Goal: Task Accomplishment & Management: Use online tool/utility

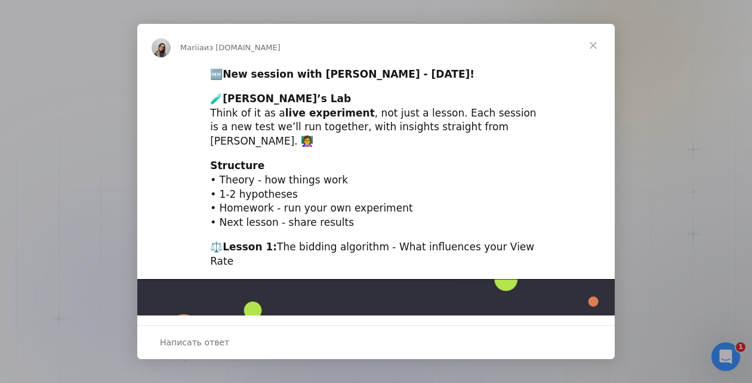
click at [599, 44] on span "Закрыть" at bounding box center [593, 45] width 43 height 43
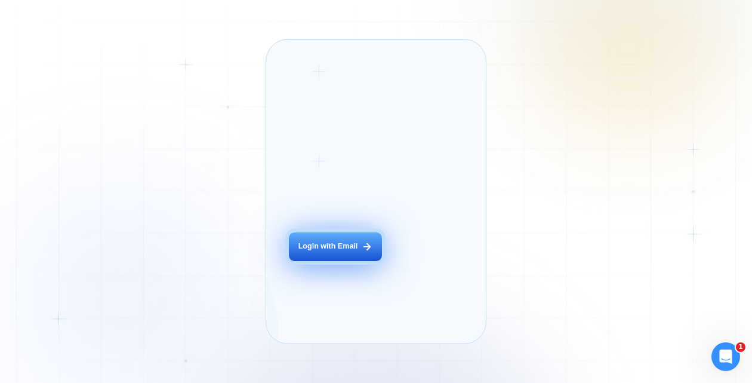
click at [363, 252] on icon at bounding box center [367, 246] width 11 height 11
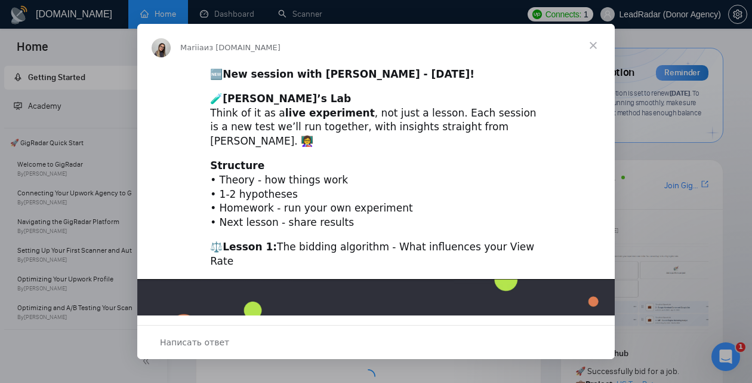
click at [596, 51] on span "Закрыть" at bounding box center [593, 45] width 43 height 43
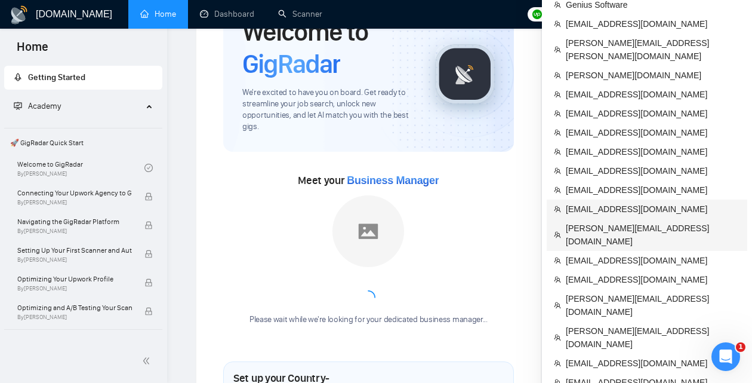
scroll to position [80, 0]
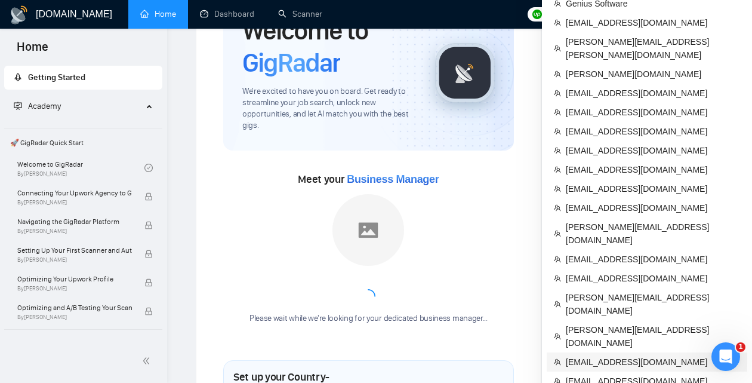
click at [594, 355] on span "[EMAIL_ADDRESS][DOMAIN_NAME]" at bounding box center [653, 361] width 174 height 13
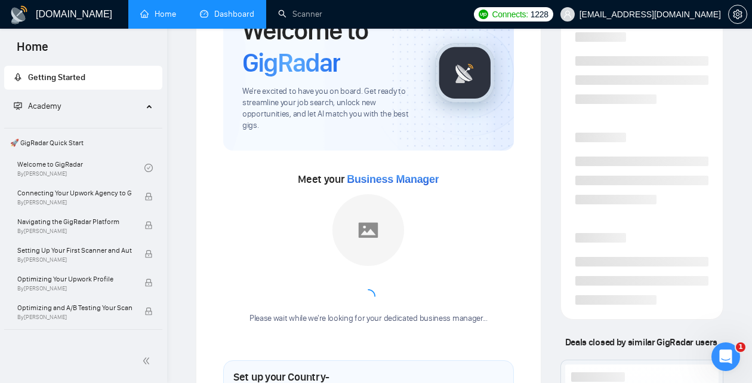
click at [231, 13] on link "Dashboard" at bounding box center [227, 14] width 54 height 10
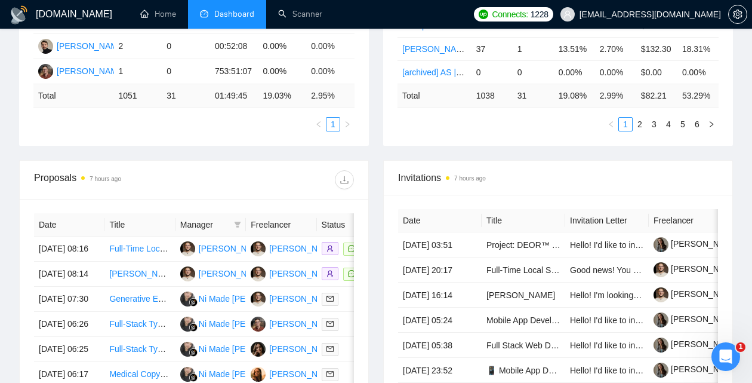
scroll to position [406, 0]
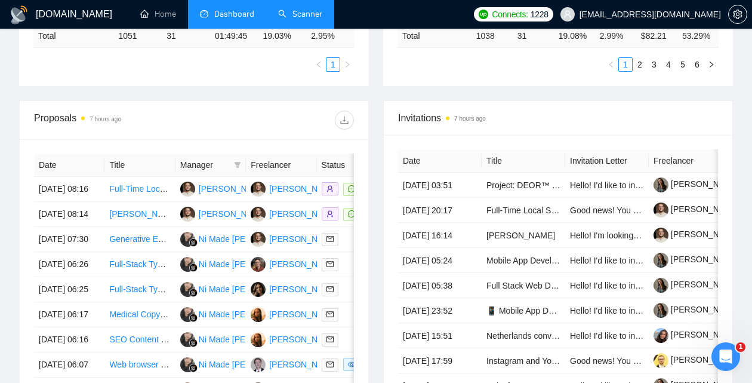
click at [311, 15] on link "Scanner" at bounding box center [300, 14] width 44 height 10
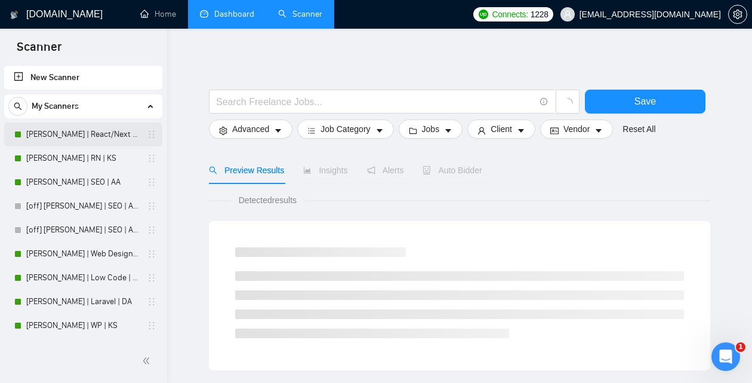
click at [71, 133] on link "[PERSON_NAME] | React/Next | KS" at bounding box center [82, 134] width 113 height 24
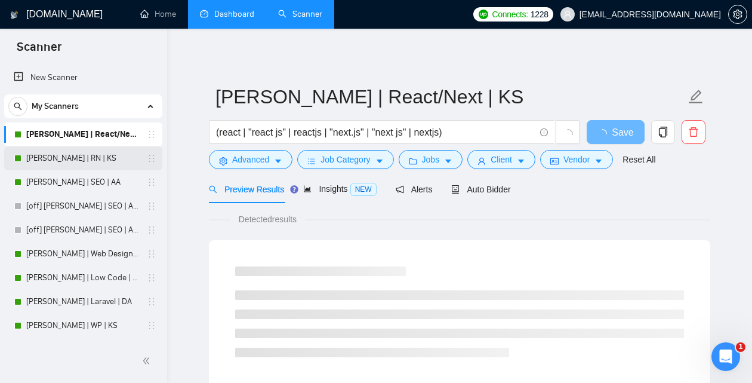
click at [105, 153] on link "[PERSON_NAME] | RN | KS" at bounding box center [82, 158] width 113 height 24
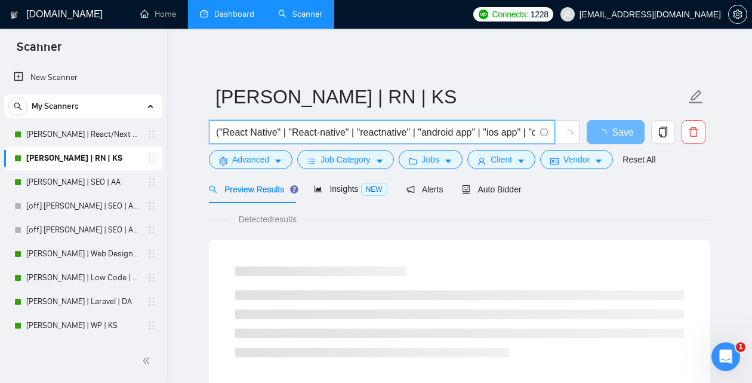
scroll to position [0, 179]
drag, startPoint x: 475, startPoint y: 133, endPoint x: 576, endPoint y: 133, distance: 101.5
click at [535, 133] on input "("React Native" | "React-native" | "reactnative" | "android app" | "ios app" | …" at bounding box center [375, 132] width 319 height 15
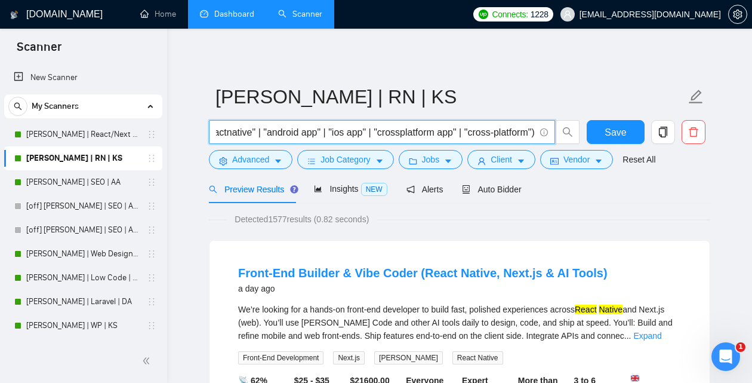
click at [296, 133] on input "("React Native" | "React-native" | "reactnative" | "android app" | "ios app" | …" at bounding box center [375, 132] width 319 height 15
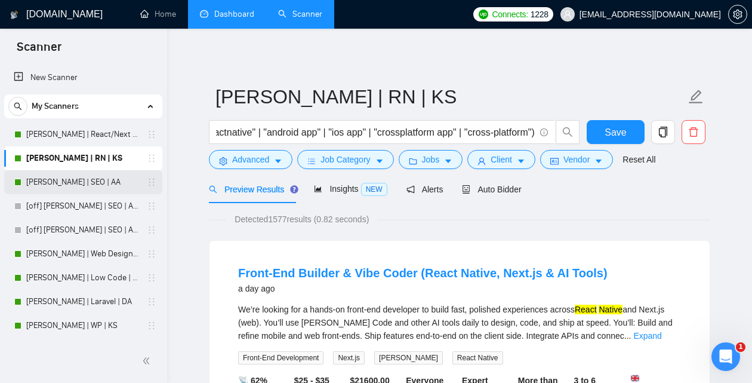
click at [96, 179] on link "[PERSON_NAME] | SEO | AA" at bounding box center [82, 182] width 113 height 24
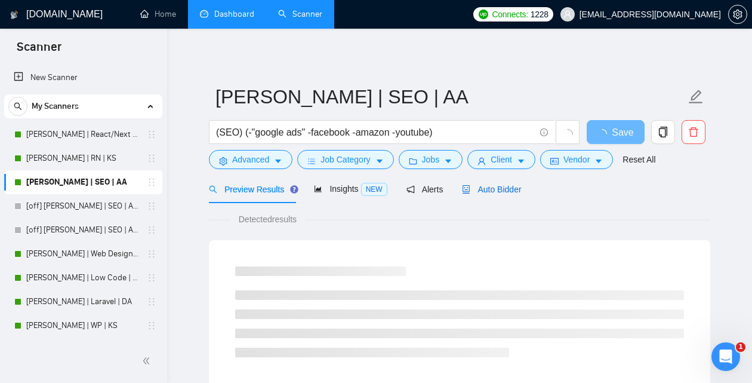
click at [502, 187] on span "Auto Bidder" at bounding box center [491, 190] width 59 height 10
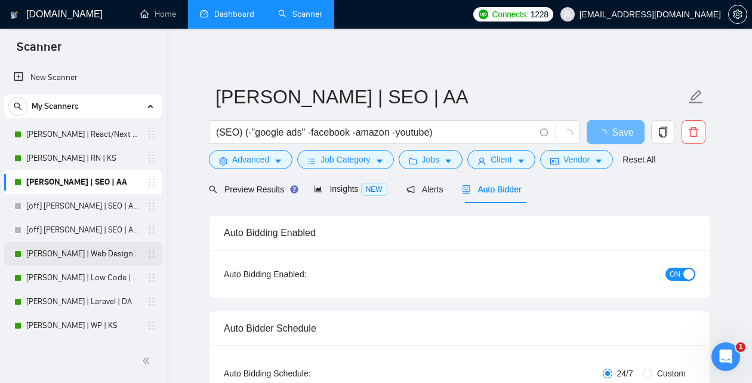
click at [96, 257] on link "[PERSON_NAME] | Web Design | DA" at bounding box center [82, 254] width 113 height 24
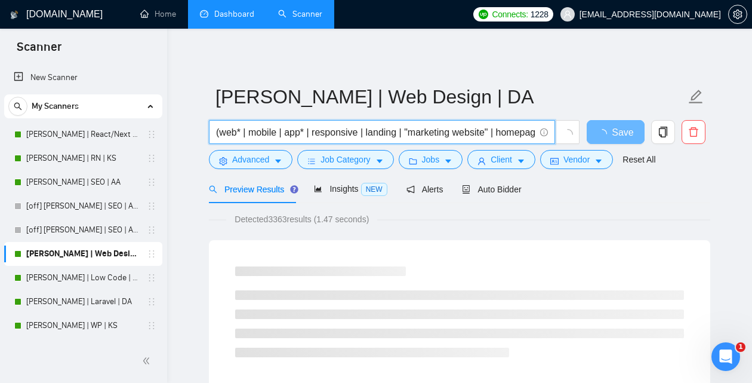
scroll to position [0, 614]
drag, startPoint x: 480, startPoint y: 135, endPoint x: 590, endPoint y: 137, distance: 110.5
click at [535, 137] on input "(web* | mobile | app* | responsive | landing | "marketing website" | homepage |…" at bounding box center [375, 132] width 319 height 15
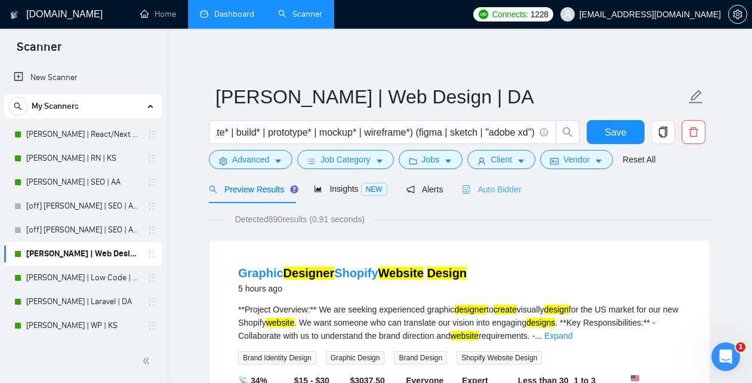
click at [494, 196] on div "Auto Bidder" at bounding box center [491, 189] width 59 height 28
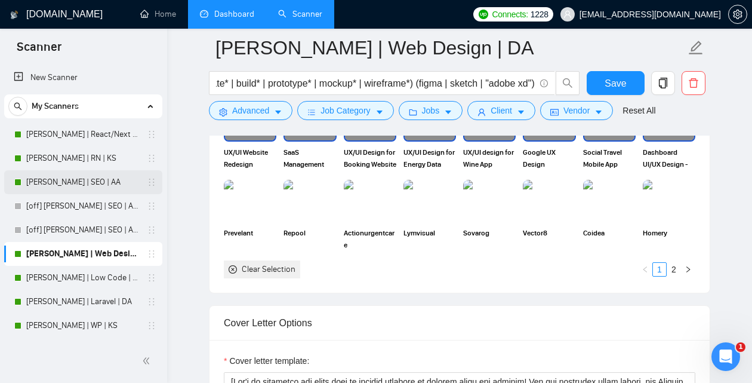
scroll to position [163, 0]
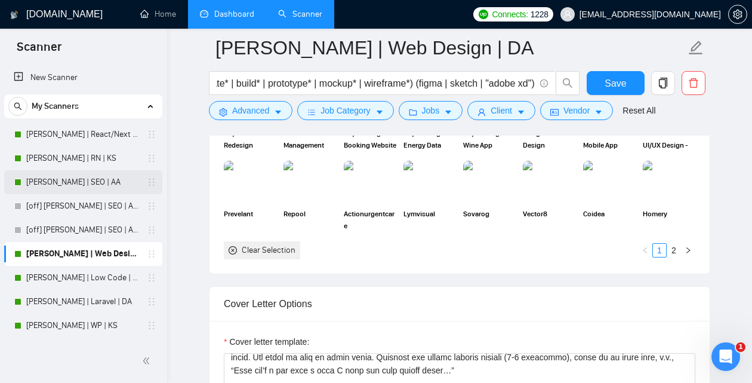
click at [77, 183] on link "[PERSON_NAME] | SEO | AA" at bounding box center [82, 182] width 113 height 24
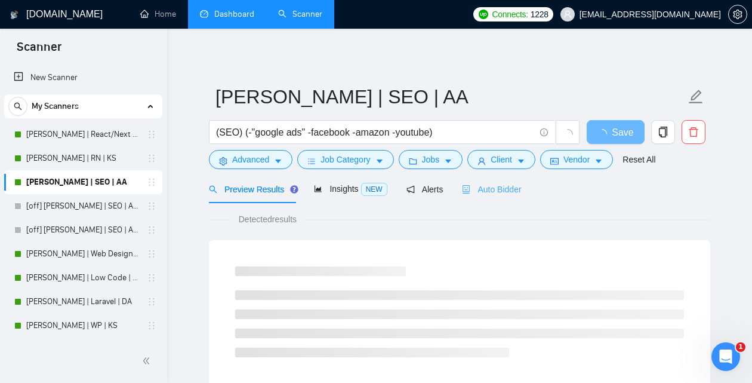
click at [483, 178] on div "Auto Bidder" at bounding box center [491, 189] width 59 height 28
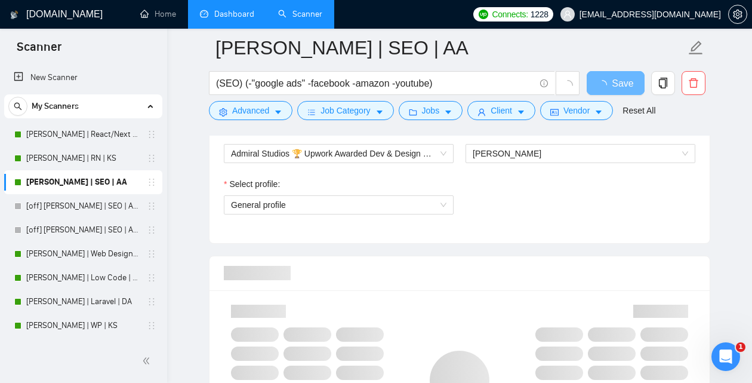
scroll to position [643, 0]
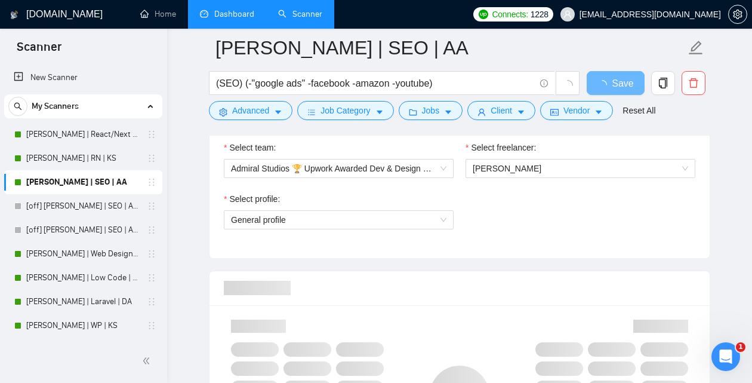
click at [97, 140] on link "[PERSON_NAME] | React/Next | KS" at bounding box center [82, 134] width 113 height 24
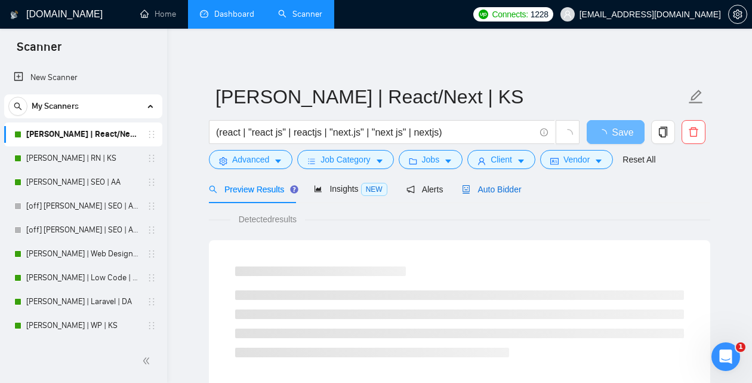
click at [504, 193] on span "Auto Bidder" at bounding box center [491, 190] width 59 height 10
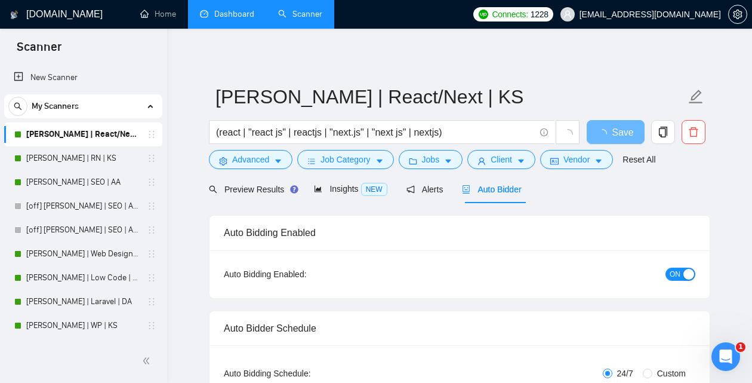
scroll to position [651, 0]
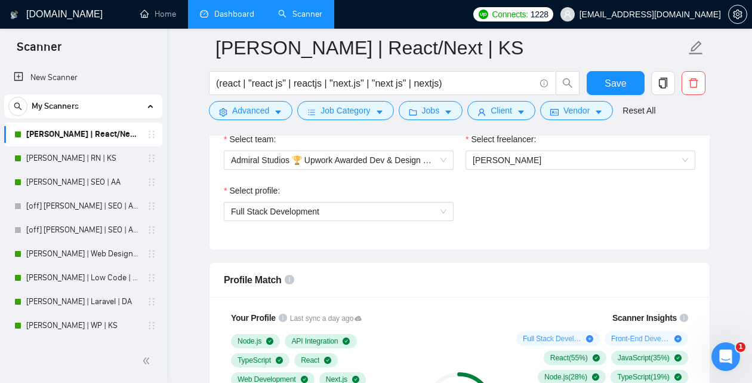
click at [225, 19] on link "Dashboard" at bounding box center [227, 14] width 54 height 10
click at [231, 17] on link "Dashboard" at bounding box center [227, 14] width 54 height 10
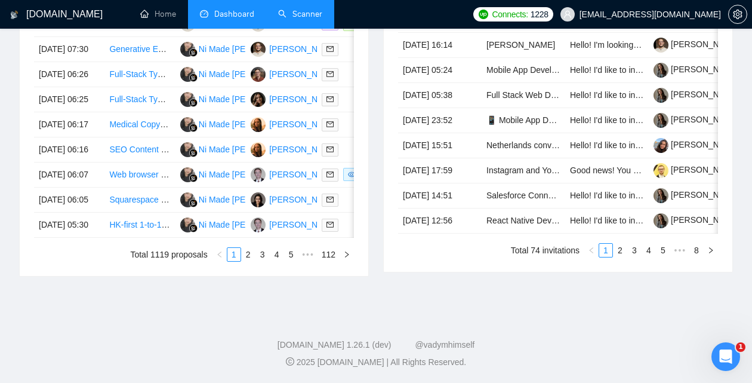
type input "[DATE]"
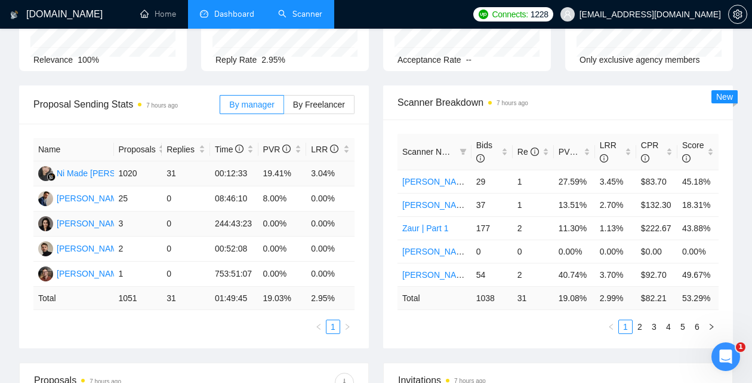
scroll to position [146, 0]
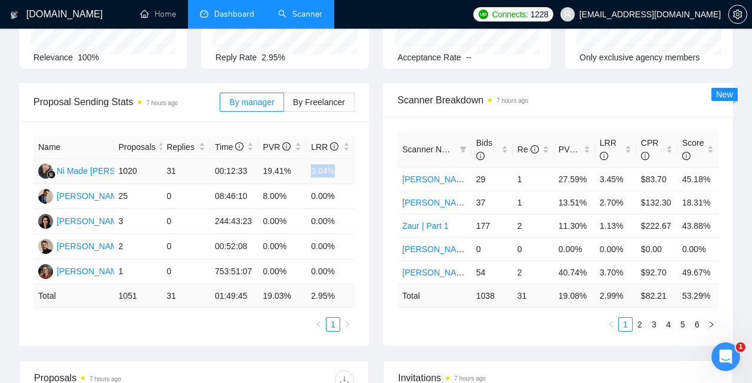
drag, startPoint x: 308, startPoint y: 184, endPoint x: 335, endPoint y: 181, distance: 27.6
click at [335, 181] on td "3.04%" at bounding box center [330, 171] width 48 height 25
drag, startPoint x: 298, startPoint y: 188, endPoint x: 269, endPoint y: 185, distance: 28.9
click at [269, 184] on td "19.41%" at bounding box center [283, 171] width 48 height 25
click at [588, 149] on div "PVR" at bounding box center [575, 149] width 32 height 13
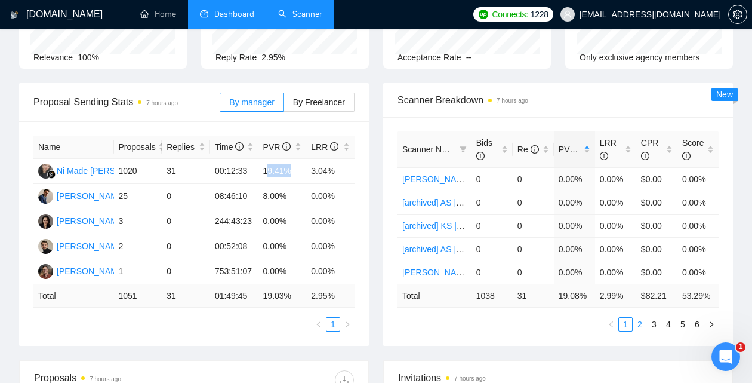
click at [643, 326] on link "2" at bounding box center [640, 324] width 13 height 13
click at [657, 327] on link "3" at bounding box center [654, 324] width 13 height 13
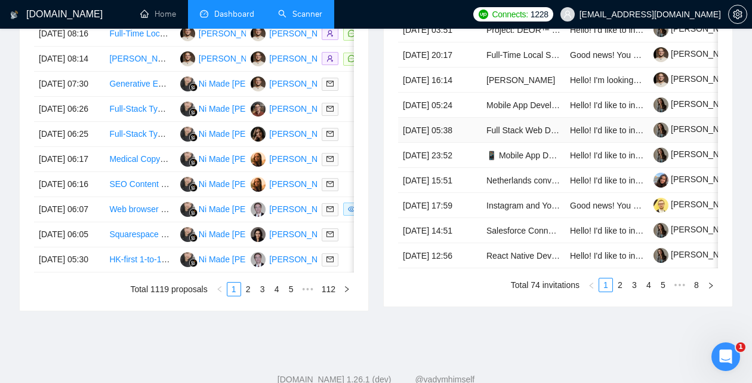
scroll to position [566, 0]
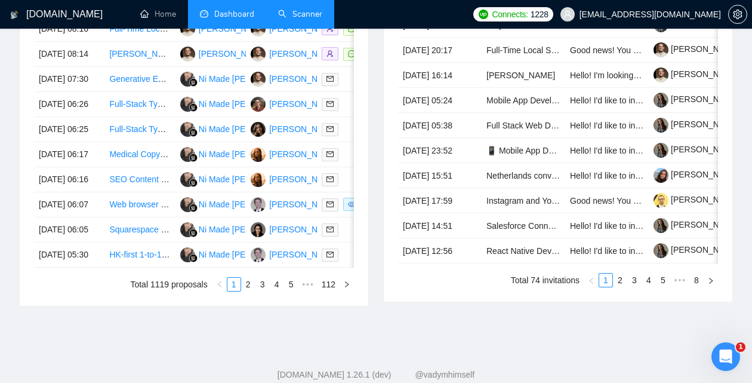
click at [301, 17] on link "Scanner" at bounding box center [300, 14] width 44 height 10
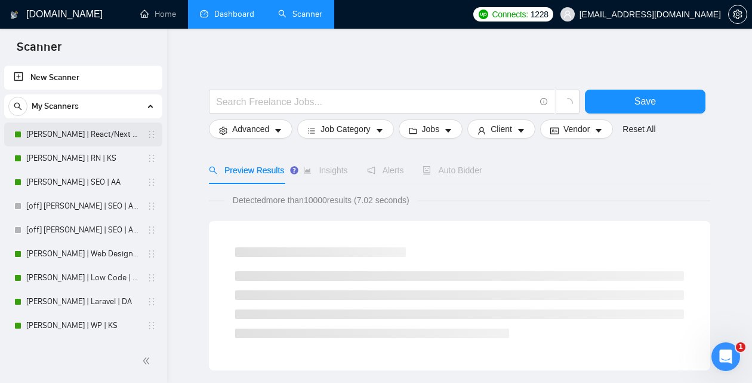
click at [62, 134] on link "[PERSON_NAME] | React/Next | KS" at bounding box center [82, 134] width 113 height 24
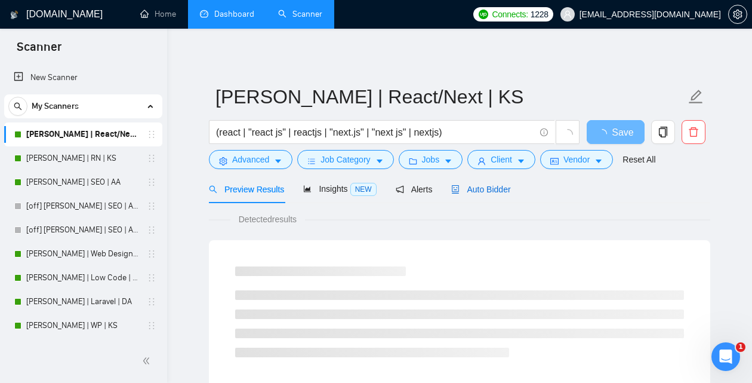
click at [491, 189] on span "Auto Bidder" at bounding box center [480, 190] width 59 height 10
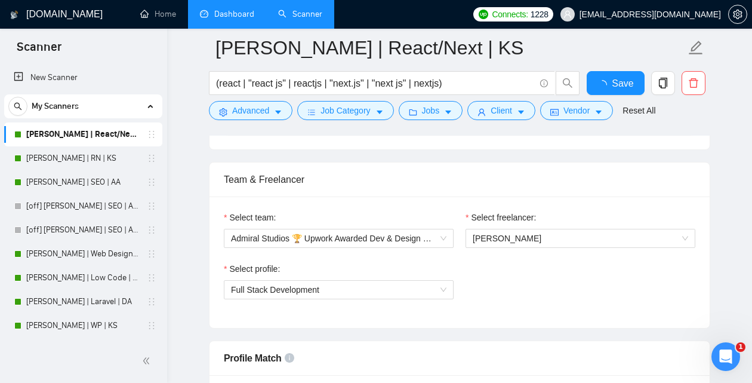
scroll to position [609, 0]
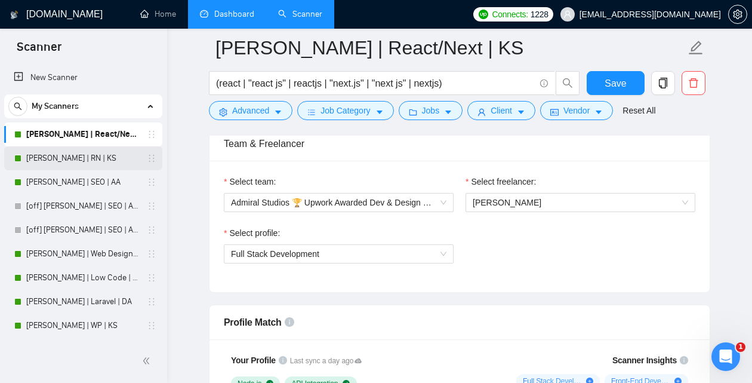
click at [72, 159] on link "[PERSON_NAME] | RN | KS" at bounding box center [82, 158] width 113 height 24
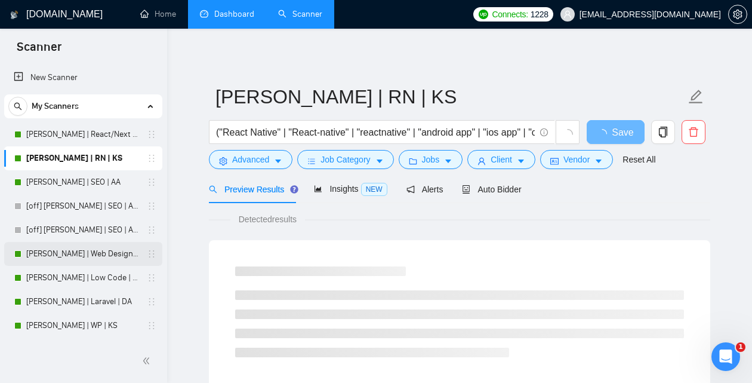
click at [42, 250] on link "[PERSON_NAME] | Web Design | DA" at bounding box center [82, 254] width 113 height 24
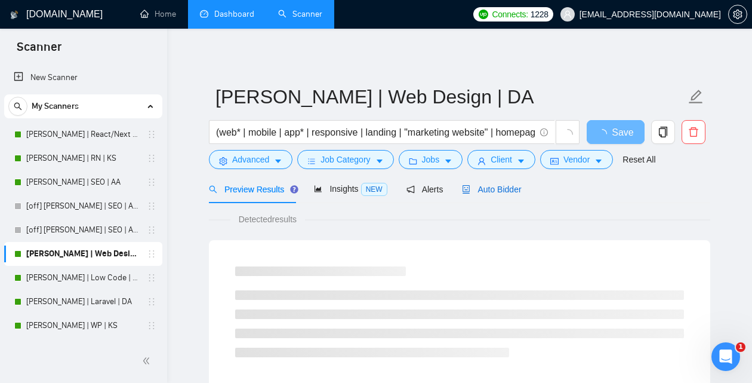
click at [494, 187] on span "Auto Bidder" at bounding box center [491, 190] width 59 height 10
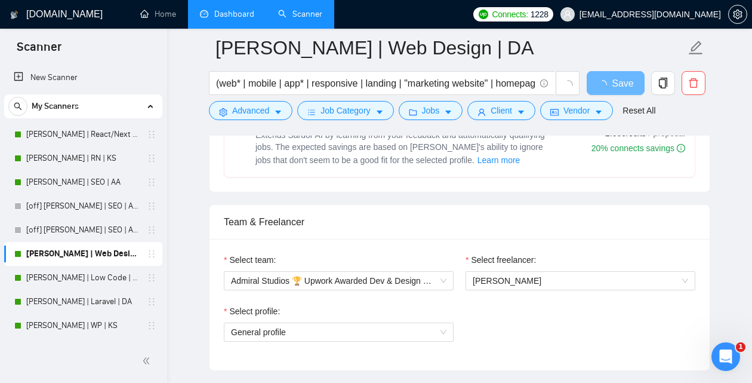
scroll to position [561, 0]
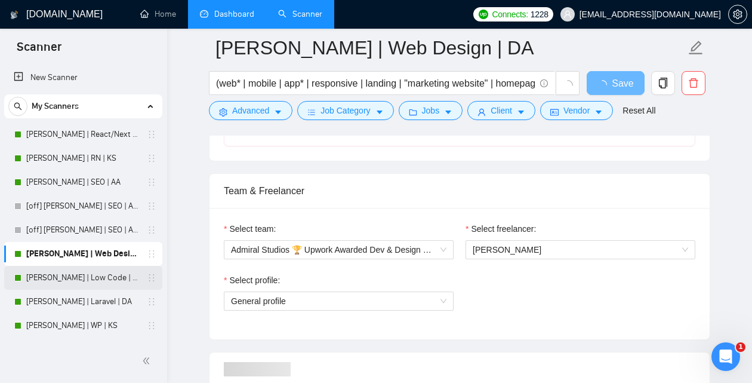
click at [48, 273] on link "[PERSON_NAME] | Low Code | DA" at bounding box center [82, 278] width 113 height 24
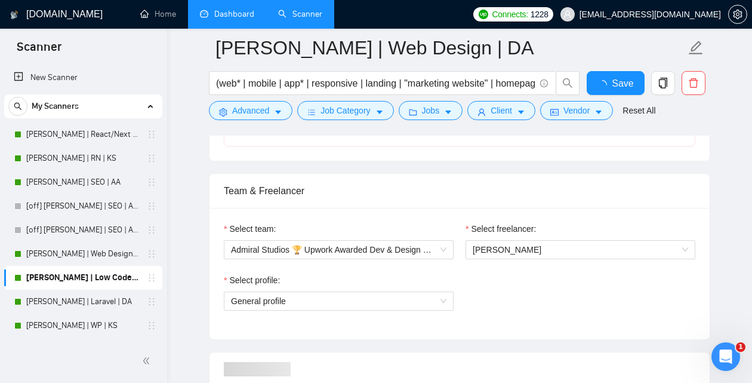
click at [51, 274] on link "[PERSON_NAME] | Low Code | DA" at bounding box center [82, 278] width 113 height 24
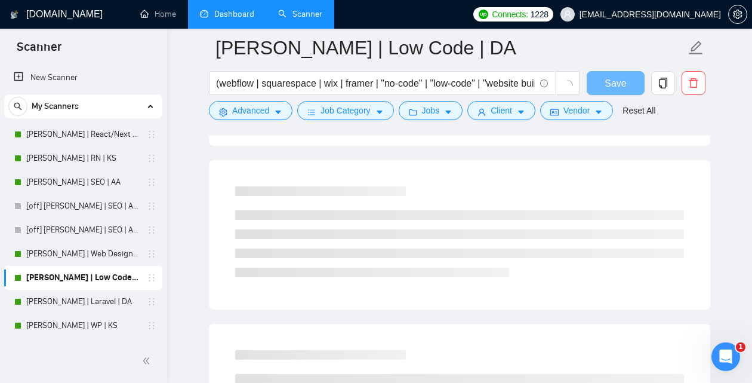
scroll to position [53, 0]
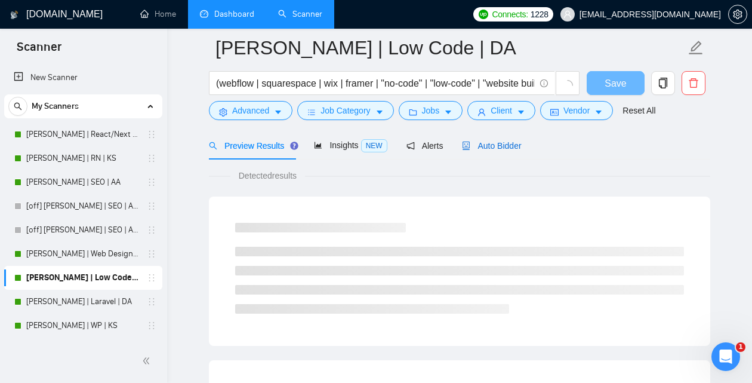
click at [496, 145] on span "Auto Bidder" at bounding box center [491, 146] width 59 height 10
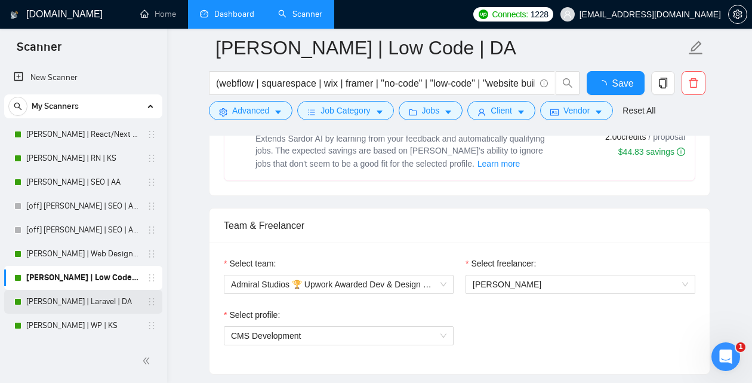
scroll to position [593, 0]
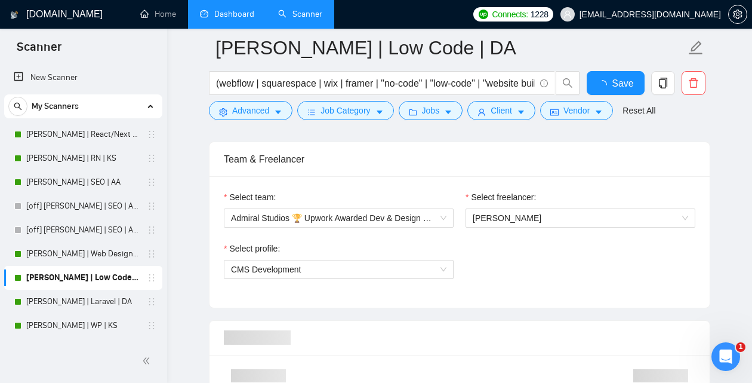
click at [91, 309] on link "[PERSON_NAME] | Laravel | DA" at bounding box center [82, 302] width 113 height 24
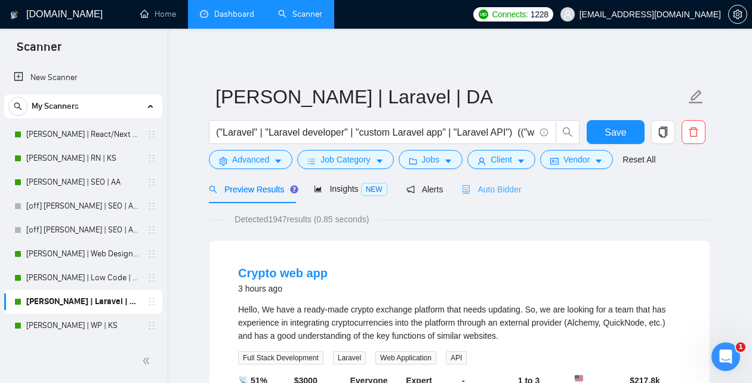
click at [486, 202] on div "Auto Bidder" at bounding box center [491, 189] width 59 height 28
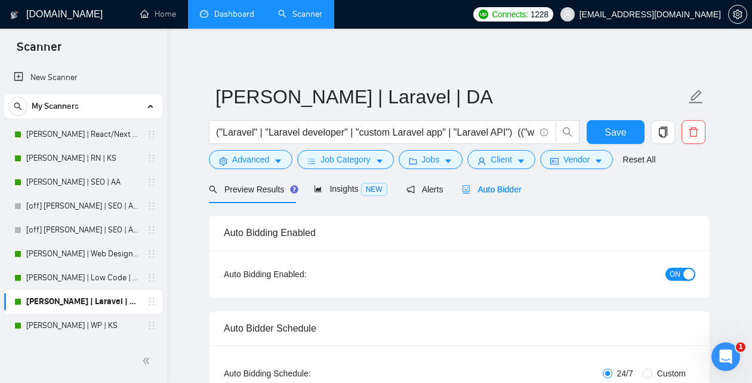
click at [485, 190] on span "Auto Bidder" at bounding box center [491, 190] width 59 height 10
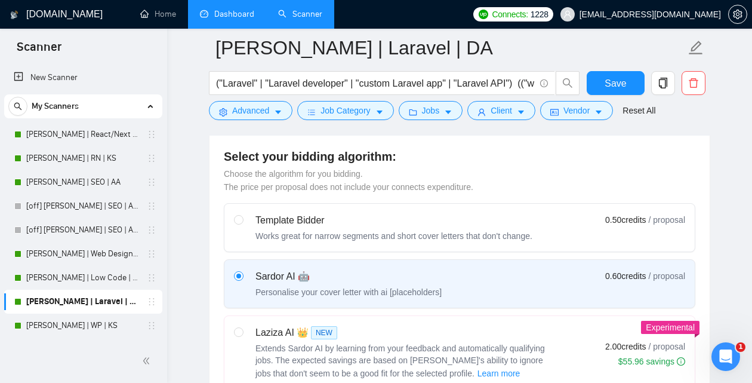
scroll to position [586, 0]
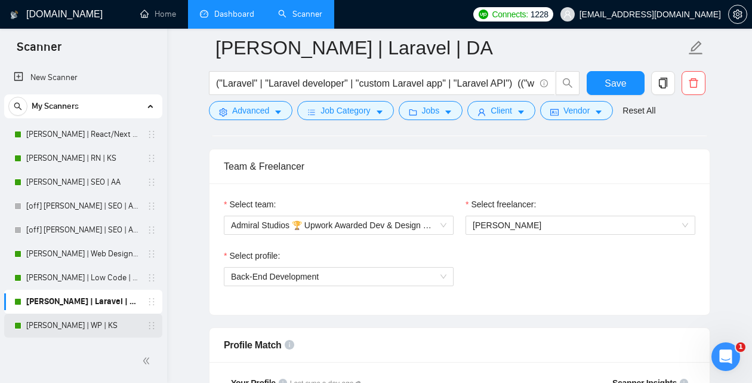
click at [69, 328] on link "[PERSON_NAME] | WP | KS" at bounding box center [82, 326] width 113 height 24
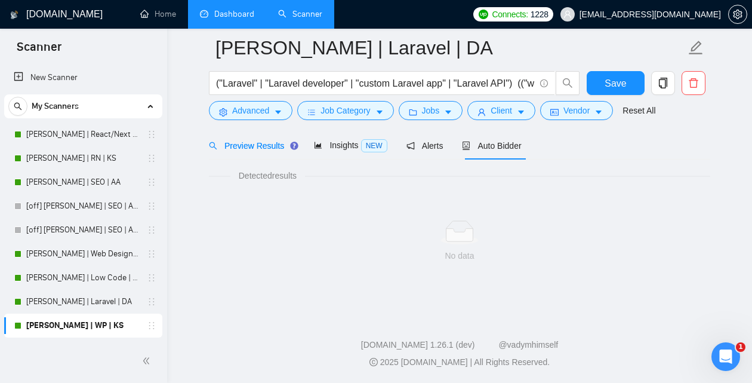
scroll to position [53, 0]
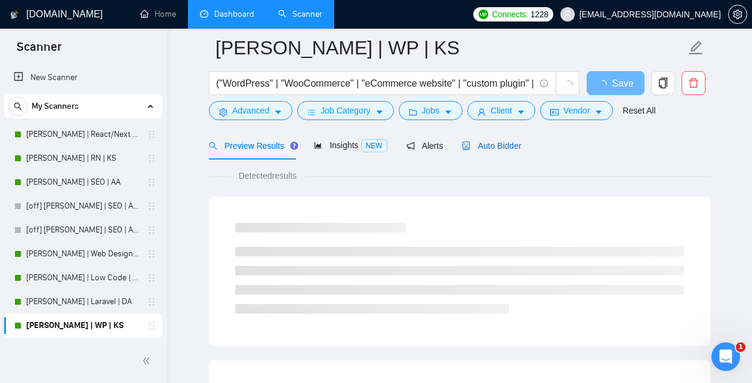
click at [509, 144] on span "Auto Bidder" at bounding box center [491, 146] width 59 height 10
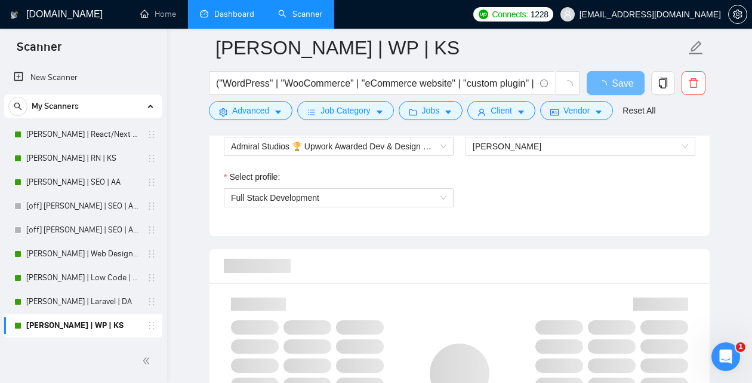
scroll to position [659, 0]
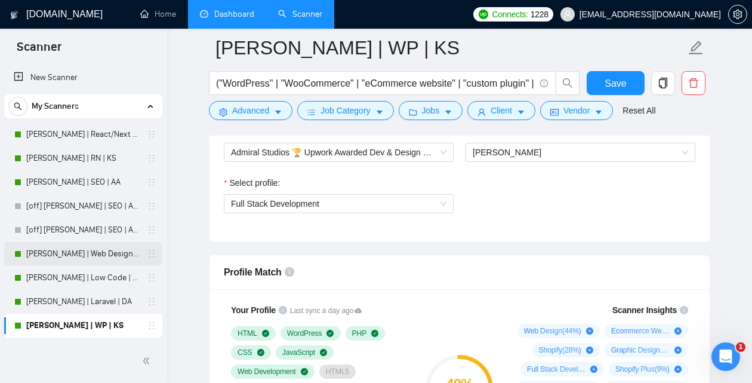
click at [75, 256] on link "[PERSON_NAME] | Web Design | DA" at bounding box center [82, 254] width 113 height 24
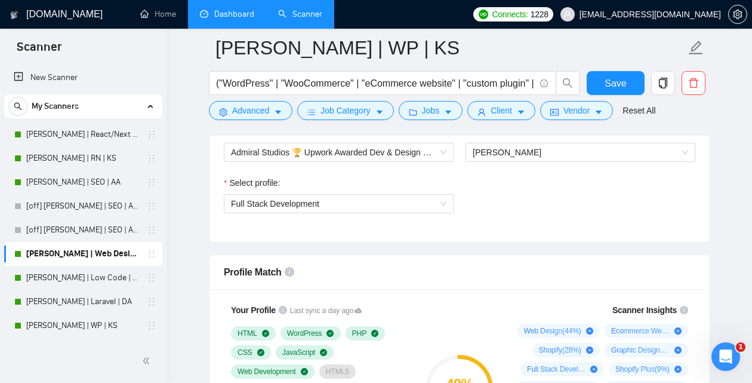
scroll to position [53, 0]
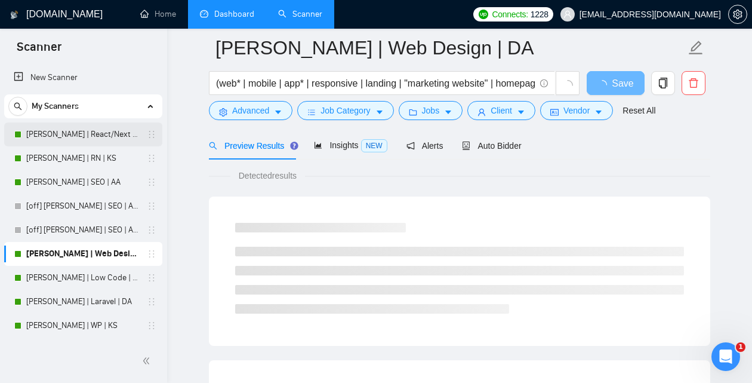
click at [69, 133] on link "[PERSON_NAME] | React/Next | KS" at bounding box center [82, 134] width 113 height 24
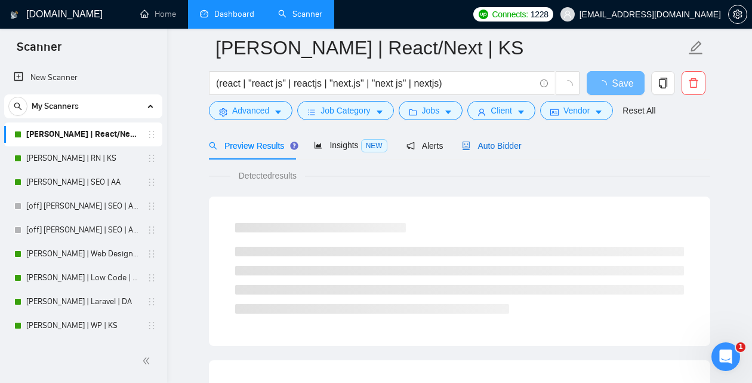
click at [505, 152] on div "Auto Bidder" at bounding box center [491, 145] width 59 height 13
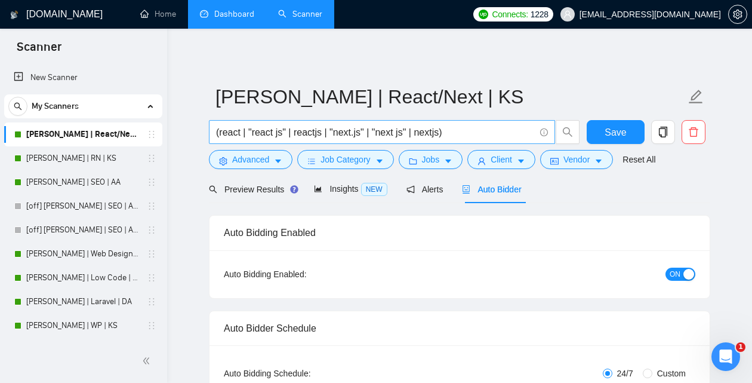
click at [241, 130] on input "(react | "react js" | reactjs | "next.js" | "next js" | nextjs)" at bounding box center [375, 132] width 319 height 15
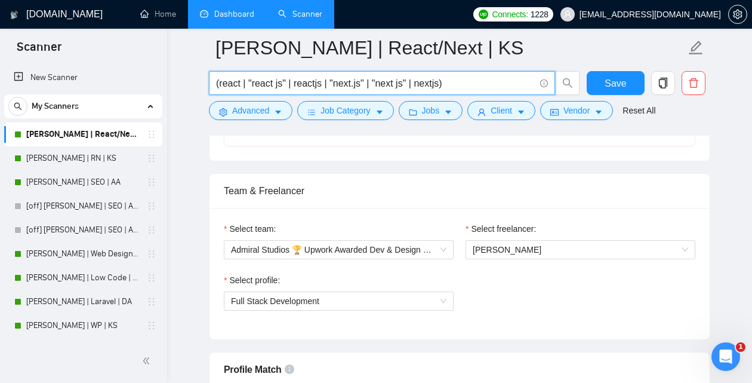
scroll to position [628, 0]
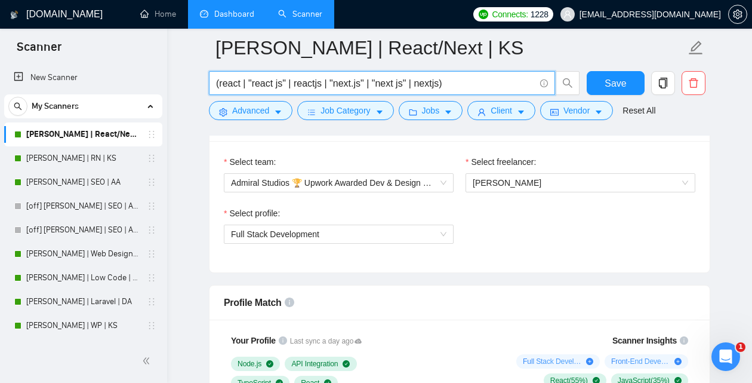
click at [241, 87] on input "(react | "react js" | reactjs | "next.js" | "next js" | nextjs)" at bounding box center [375, 83] width 319 height 15
click at [219, 85] on input "(react*) | "react js" | reactjs | "next.js" | "next js" | nextjs)" at bounding box center [375, 83] width 319 height 15
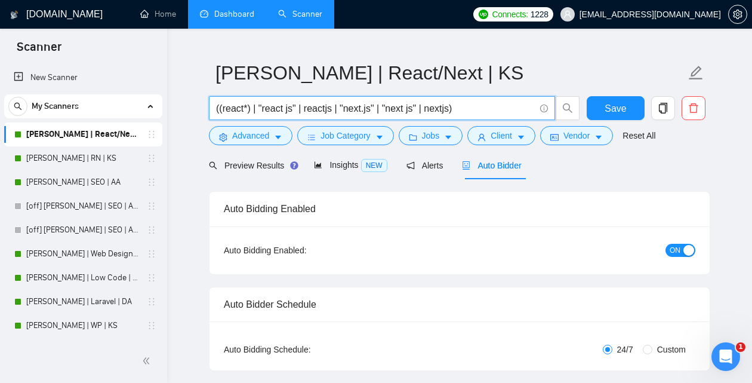
scroll to position [23, 0]
type input "((react*) | "react js" | reactjs | "next.js" | "next js" | nextjs)"
click at [265, 164] on span "Preview Results" at bounding box center [252, 166] width 86 height 10
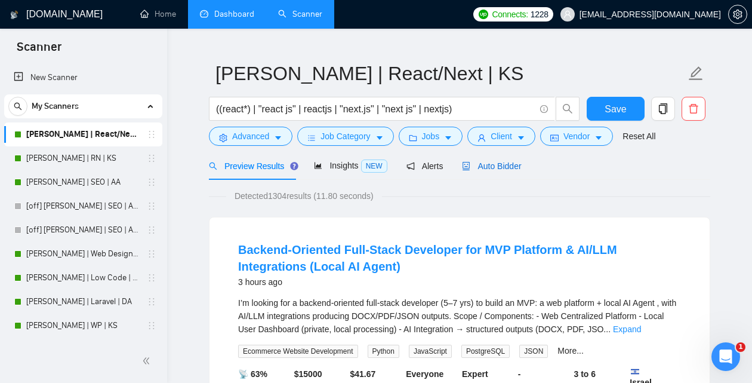
click at [508, 172] on div "Auto Bidder" at bounding box center [491, 165] width 59 height 13
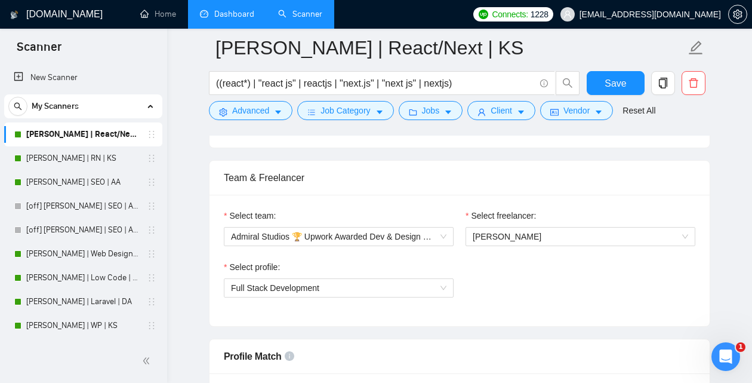
scroll to position [577, 0]
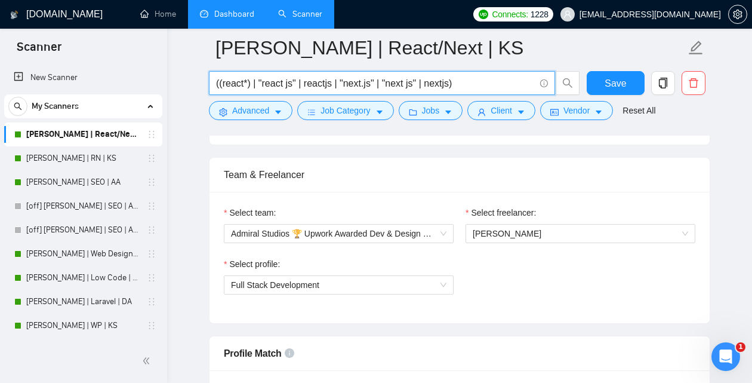
click at [253, 86] on input "((react*) | "react js" | reactjs | "next.js" | "next js" | nextjs)" at bounding box center [375, 83] width 319 height 15
click at [224, 82] on input "((react | "react js" | reactjs | "next.js" | "next js" | nextjs)" at bounding box center [375, 83] width 319 height 15
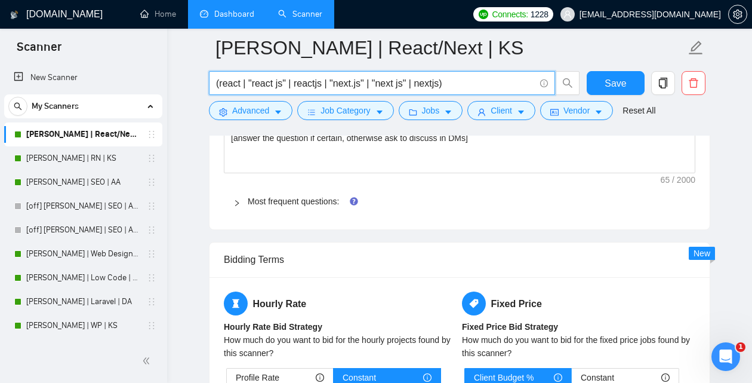
scroll to position [1751, 0]
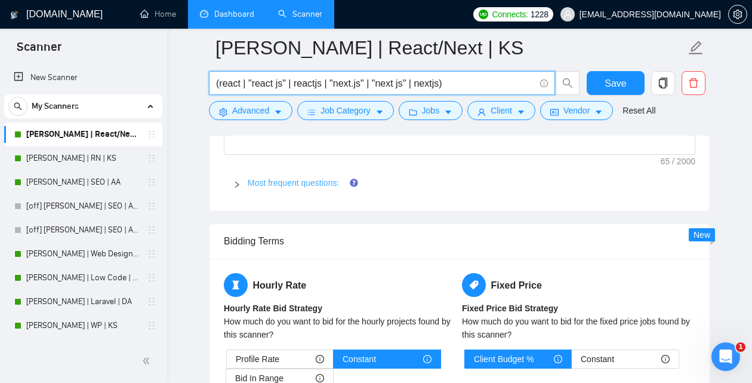
type input "(react | "react js" | reactjs | "next.js" | "next js" | nextjs)"
click at [325, 188] on link "Most frequent questions:" at bounding box center [293, 183] width 91 height 10
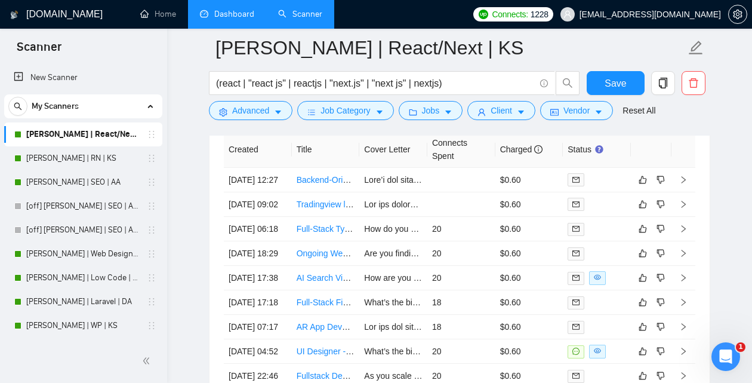
scroll to position [4599, 0]
click at [397, 179] on td at bounding box center [394, 181] width 68 height 24
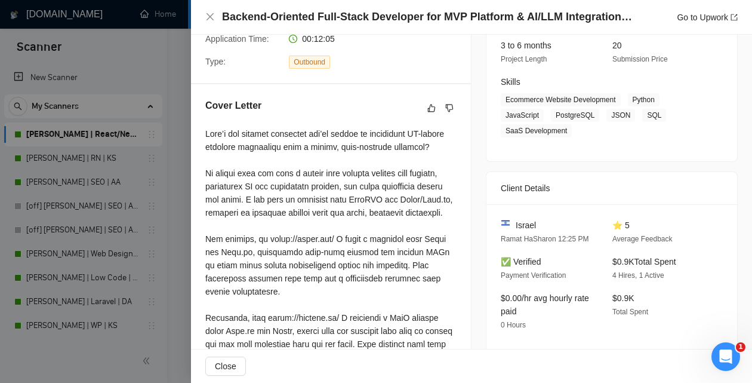
scroll to position [136, 0]
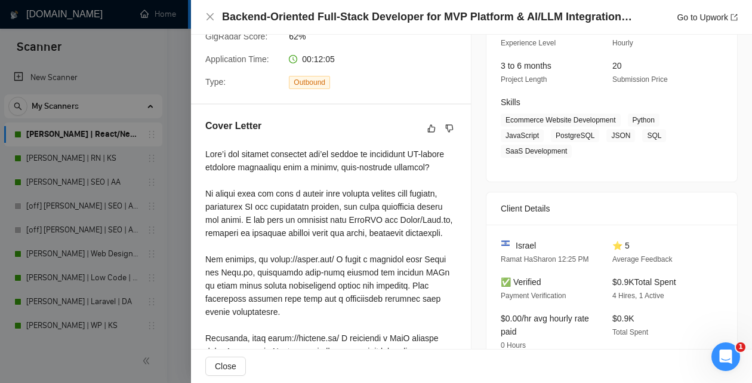
click at [185, 330] on div at bounding box center [376, 191] width 752 height 383
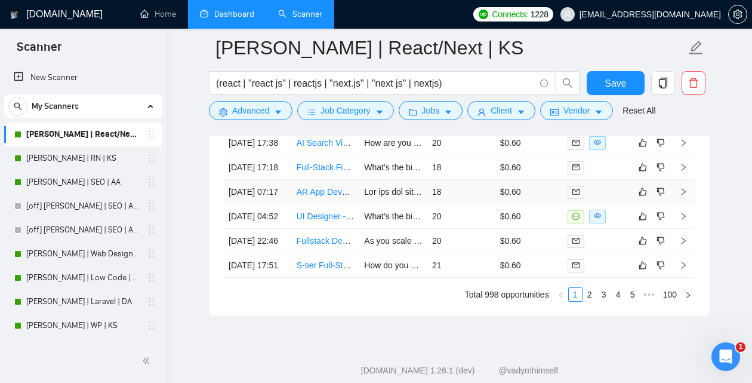
scroll to position [4647, 0]
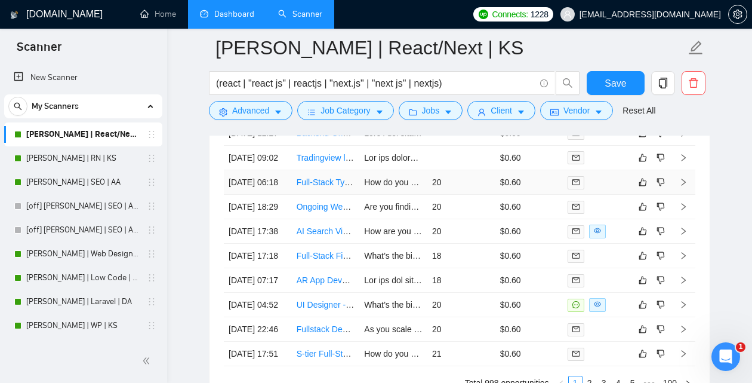
click at [392, 195] on td "How do you see the final AI assistant logic changing the way users interact wit…" at bounding box center [394, 182] width 68 height 24
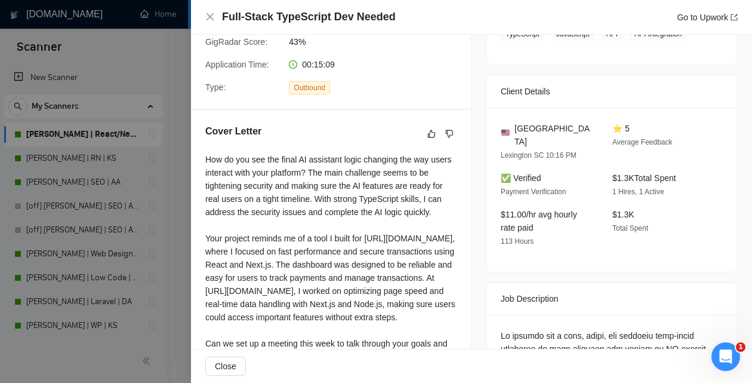
scroll to position [256, 0]
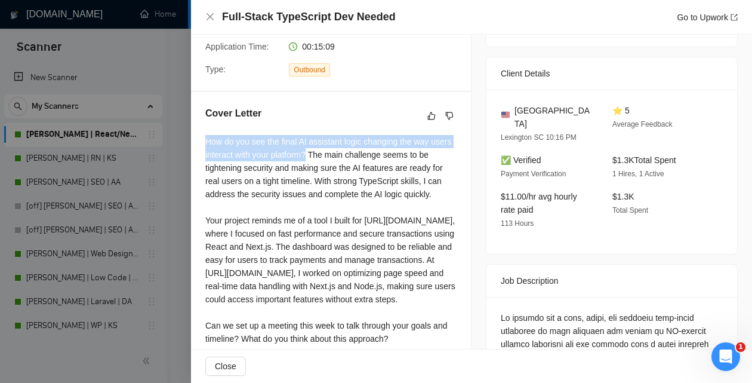
drag, startPoint x: 335, startPoint y: 156, endPoint x: 196, endPoint y: 137, distance: 140.5
click at [196, 137] on div "Cover Letter How do you see the final AI assistant logic changing the way users…" at bounding box center [331, 228] width 280 height 272
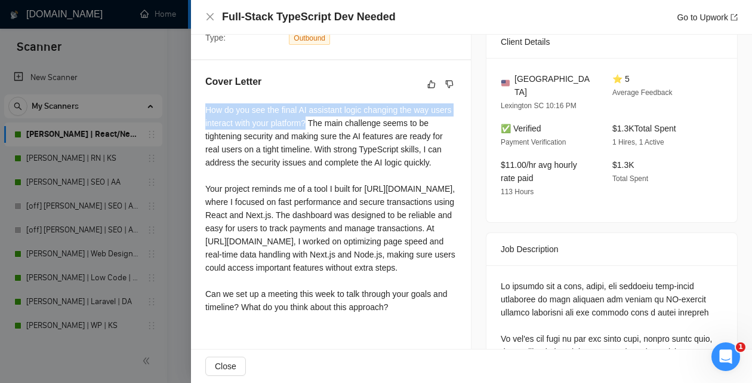
scroll to position [285, 0]
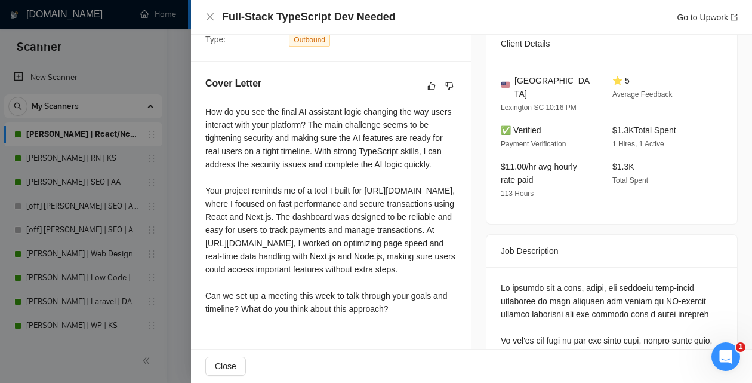
click at [269, 159] on div "How do you see the final AI assistant logic changing the way users interact wit…" at bounding box center [330, 210] width 251 height 210
click at [209, 12] on div "Full-Stack TypeScript Dev Needed Go to Upwork" at bounding box center [471, 17] width 533 height 15
click at [180, 156] on div at bounding box center [376, 191] width 752 height 383
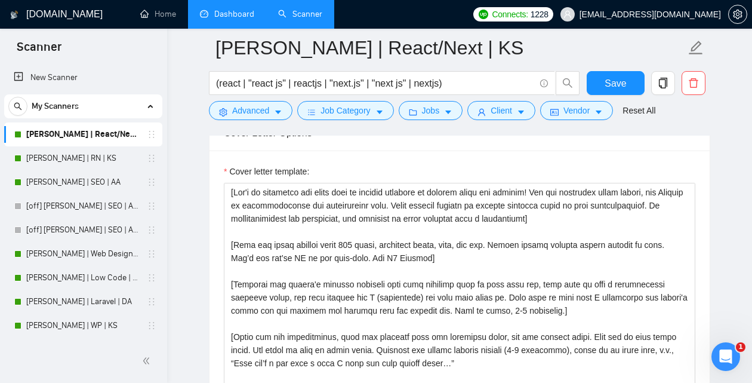
scroll to position [1304, 0]
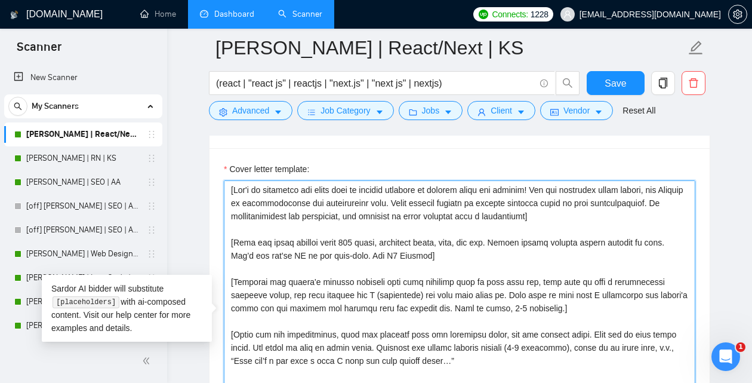
drag, startPoint x: 307, startPoint y: 194, endPoint x: 239, endPoint y: 186, distance: 68.0
click at [239, 186] on textarea "Cover letter template:" at bounding box center [460, 314] width 472 height 269
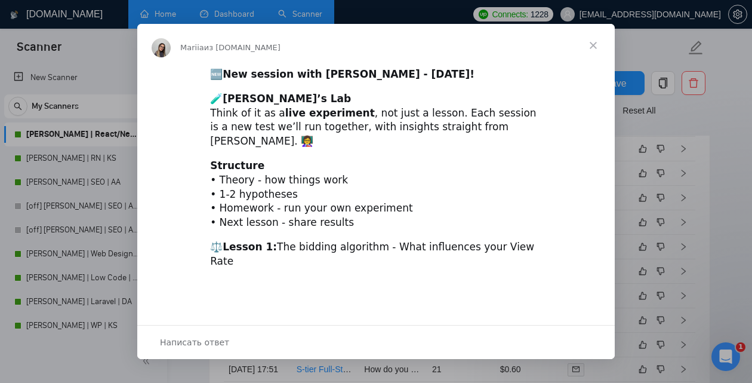
scroll to position [0, 0]
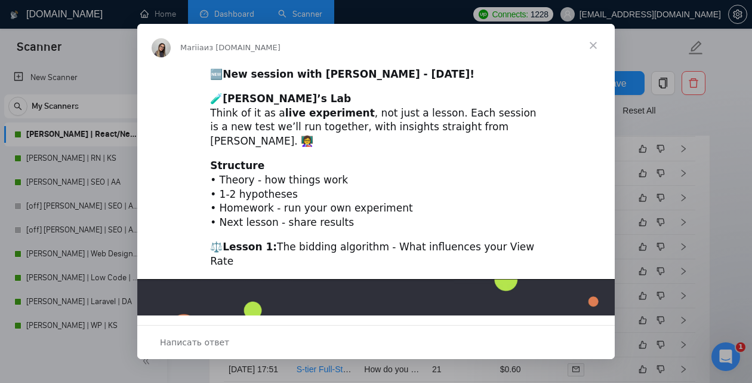
click at [597, 45] on span "Закрыть" at bounding box center [593, 45] width 43 height 43
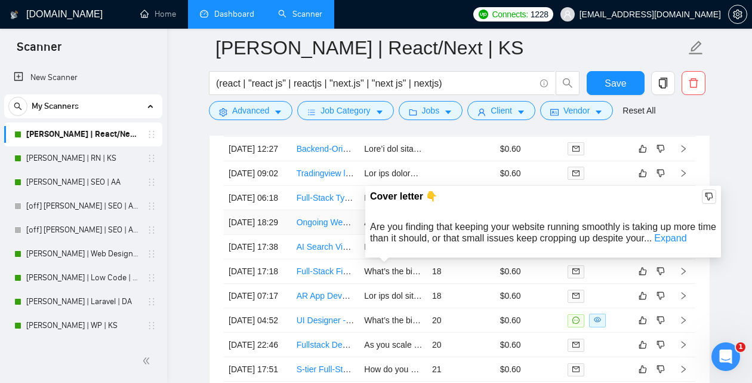
click at [384, 257] on div "Cover letter 👇 Are you finding that keeping your website running smoothly is ta…" at bounding box center [543, 222] width 358 height 74
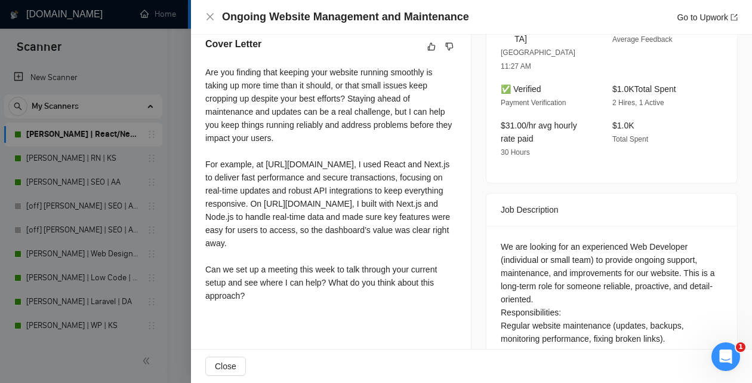
scroll to position [274, 0]
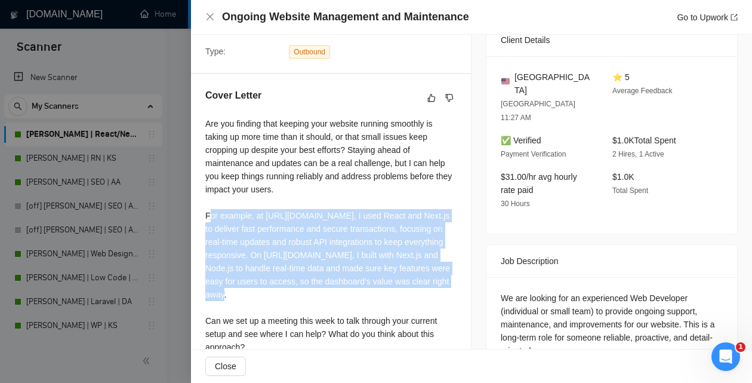
drag, startPoint x: 281, startPoint y: 297, endPoint x: 211, endPoint y: 218, distance: 104.9
click at [211, 218] on div "Are you finding that keeping your website running smoothly is taking up more ti…" at bounding box center [330, 235] width 251 height 236
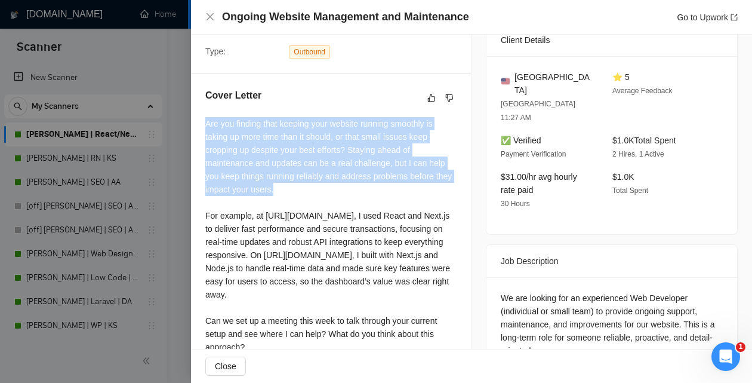
drag, startPoint x: 306, startPoint y: 194, endPoint x: 206, endPoint y: 125, distance: 121.1
click at [206, 125] on div "Are you finding that keeping your website running smoothly is taking up more ti…" at bounding box center [330, 235] width 251 height 236
click at [210, 16] on icon "close" at bounding box center [210, 16] width 7 height 7
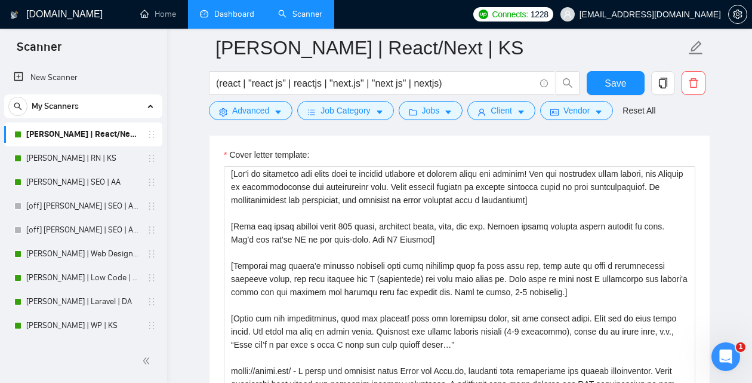
scroll to position [1317, 0]
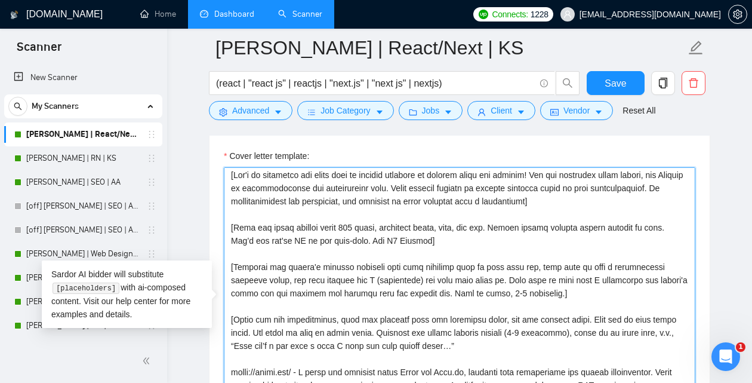
drag, startPoint x: 472, startPoint y: 280, endPoint x: 405, endPoint y: 278, distance: 66.9
click at [405, 278] on textarea "Cover letter template:" at bounding box center [460, 301] width 472 height 269
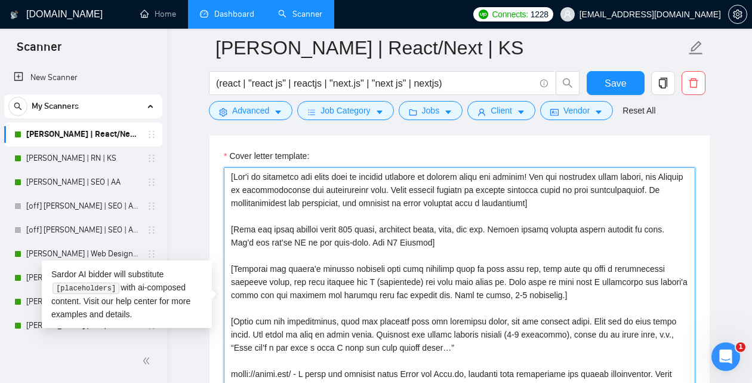
drag, startPoint x: 656, startPoint y: 205, endPoint x: 220, endPoint y: 165, distance: 438.4
click at [224, 167] on textarea "Cover letter template:" at bounding box center [460, 301] width 472 height 269
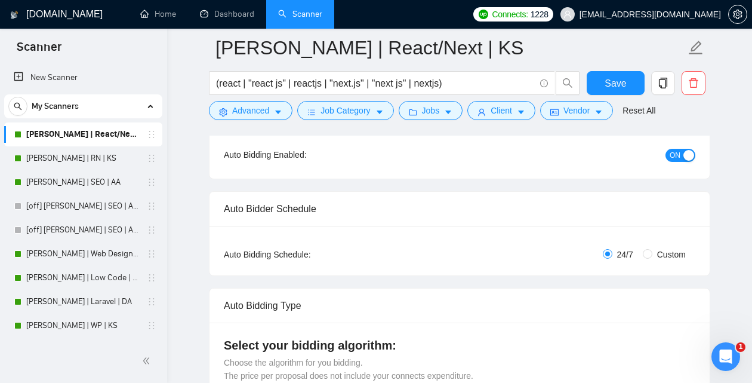
scroll to position [134, 0]
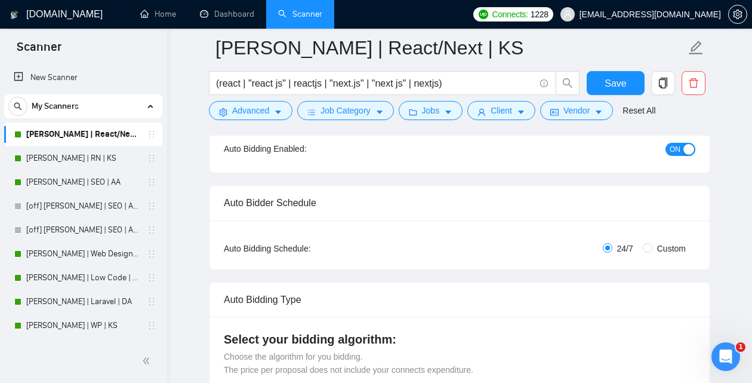
click at [653, 244] on span "Custom" at bounding box center [672, 248] width 38 height 13
click at [653, 244] on input "Custom" at bounding box center [648, 248] width 10 height 10
radio input "true"
radio input "false"
checkbox input "true"
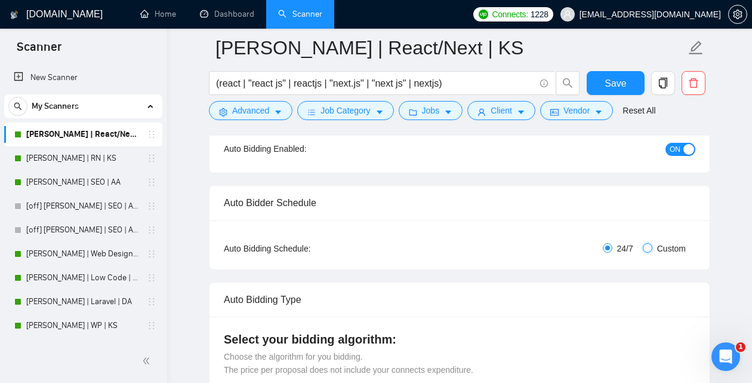
checkbox input "true"
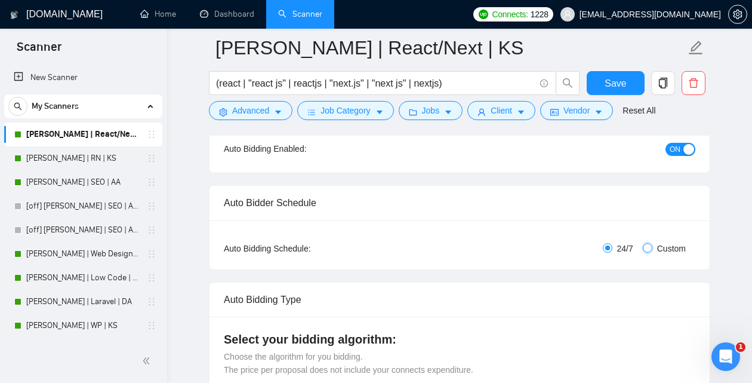
checkbox input "true"
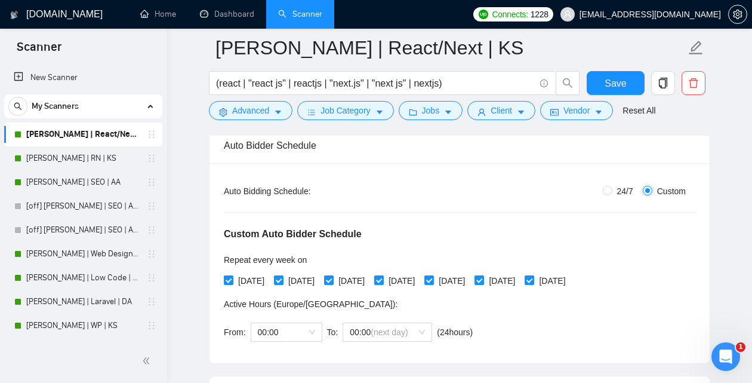
scroll to position [193, 0]
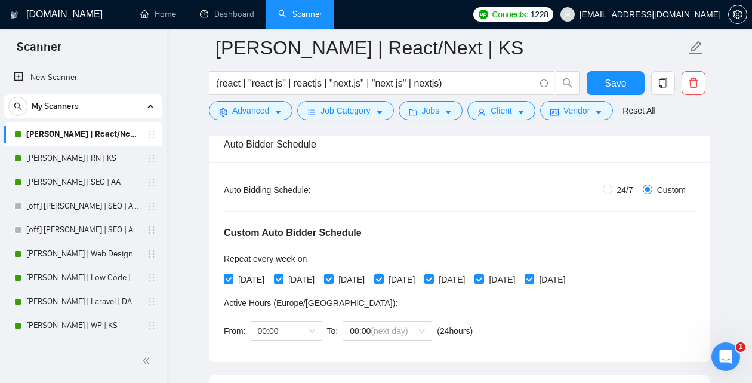
click at [300, 279] on span "[DATE]" at bounding box center [302, 279] width 36 height 13
click at [282, 279] on input "[DATE]" at bounding box center [278, 278] width 8 height 8
checkbox input "false"
click at [420, 278] on span "[DATE]" at bounding box center [402, 279] width 36 height 13
click at [383, 278] on input "[DATE]" at bounding box center [378, 278] width 8 height 8
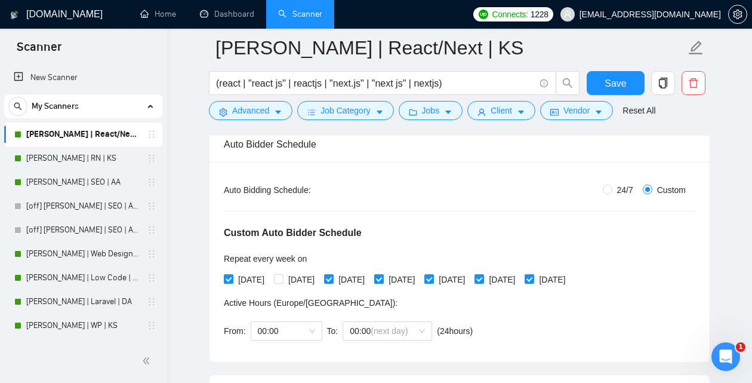
checkbox input "false"
click at [520, 278] on span "[DATE]" at bounding box center [502, 279] width 36 height 13
click at [483, 278] on input "[DATE]" at bounding box center [479, 278] width 8 height 8
checkbox input "false"
click at [290, 277] on span "[DATE]" at bounding box center [302, 279] width 36 height 13
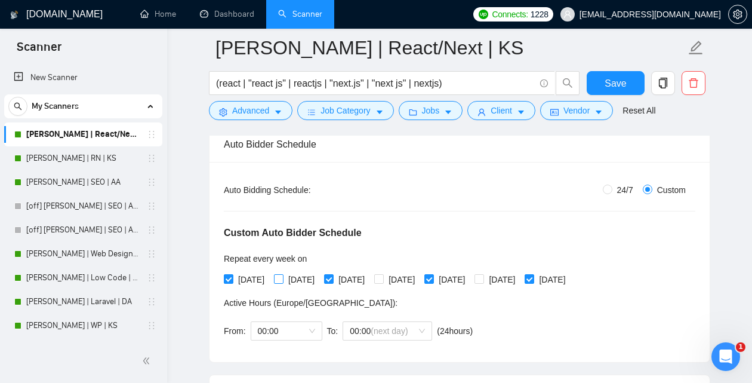
click at [282, 277] on input "[DATE]" at bounding box center [278, 278] width 8 height 8
checkbox input "true"
click at [239, 277] on span "[DATE]" at bounding box center [252, 279] width 36 height 13
click at [232, 277] on input "[DATE]" at bounding box center [228, 278] width 8 height 8
checkbox input "false"
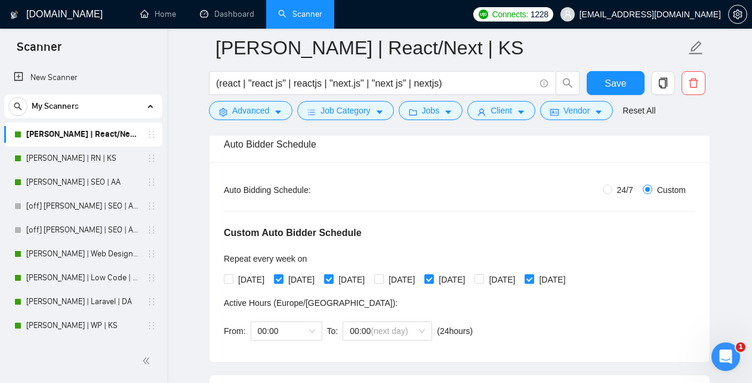
click at [366, 278] on span "[DATE]" at bounding box center [352, 279] width 36 height 13
click at [333, 278] on input "[DATE]" at bounding box center [328, 278] width 8 height 8
checkbox input "false"
click at [420, 279] on span "[DATE]" at bounding box center [402, 279] width 36 height 13
click at [383, 279] on input "[DATE]" at bounding box center [378, 278] width 8 height 8
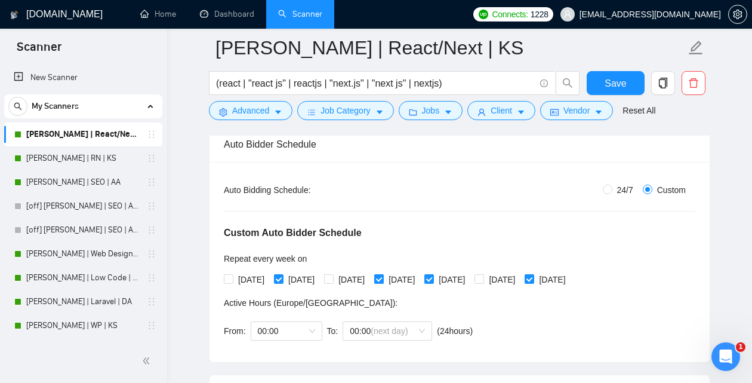
checkbox input "true"
click at [434, 279] on span at bounding box center [430, 279] width 10 height 10
click at [433, 279] on input "[DATE]" at bounding box center [429, 278] width 8 height 8
checkbox input "false"
click at [520, 278] on span "[DATE]" at bounding box center [502, 279] width 36 height 13
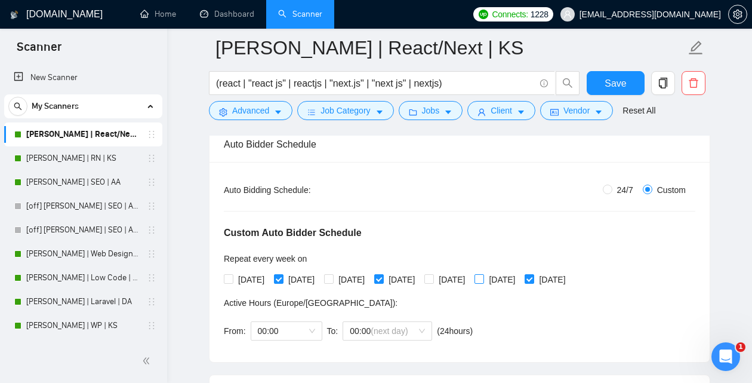
click at [483, 278] on input "[DATE]" at bounding box center [479, 278] width 8 height 8
checkbox input "true"
click at [570, 279] on span "[DATE]" at bounding box center [552, 279] width 36 height 13
click at [533, 279] on input "[DATE]" at bounding box center [529, 278] width 8 height 8
checkbox input "false"
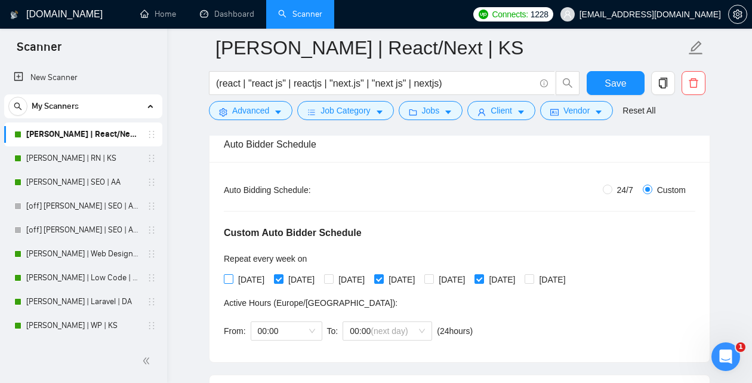
click at [256, 276] on span "[DATE]" at bounding box center [252, 279] width 36 height 13
click at [232, 276] on input "[DATE]" at bounding box center [228, 278] width 8 height 8
checkbox input "true"
click at [606, 188] on input "24/7" at bounding box center [608, 190] width 10 height 10
radio input "true"
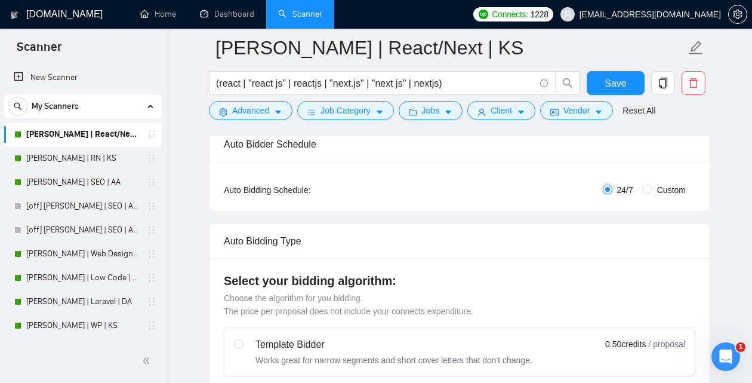
radio input "false"
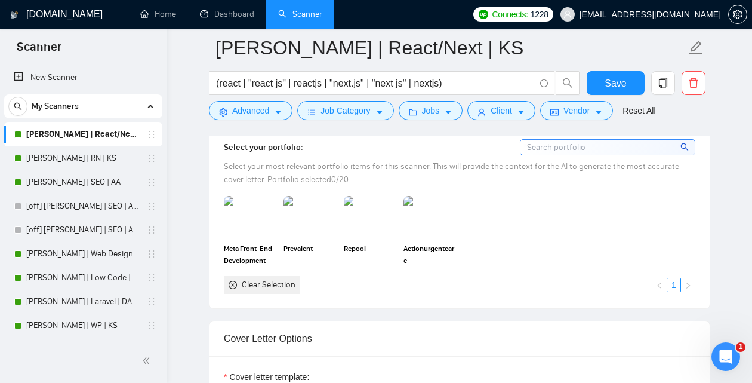
scroll to position [1098, 0]
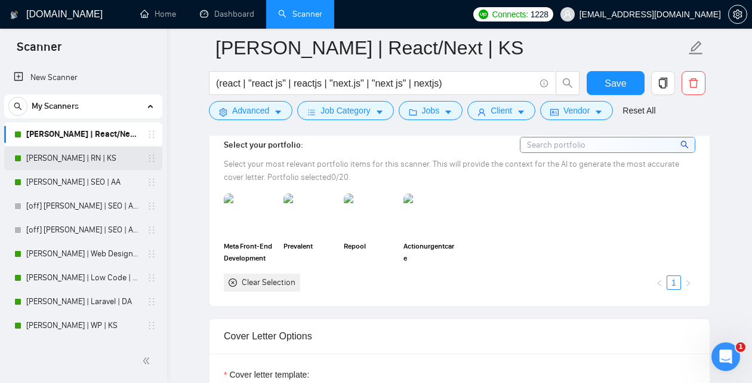
click at [76, 163] on link "[PERSON_NAME] | RN | KS" at bounding box center [82, 158] width 113 height 24
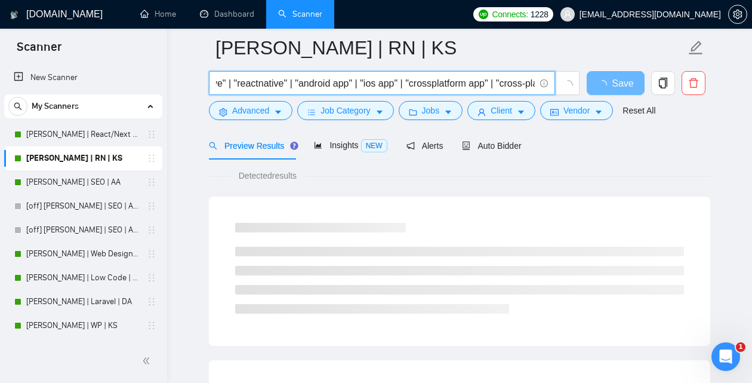
scroll to position [0, 179]
drag, startPoint x: 518, startPoint y: 90, endPoint x: 554, endPoint y: 91, distance: 35.9
click at [535, 91] on input "("React Native" | "React-native" | "reactnative" | "android app" | "ios app" | …" at bounding box center [375, 83] width 319 height 15
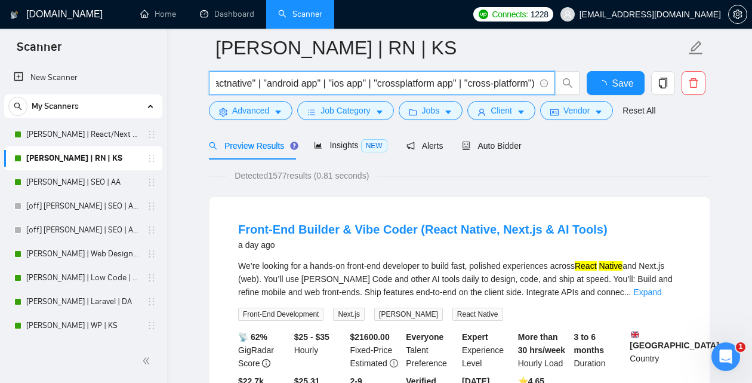
click at [469, 91] on span "("React Native" | "React-native" | "reactnative" | "android app" | "ios app" | …" at bounding box center [382, 83] width 346 height 24
click at [505, 142] on span "Auto Bidder" at bounding box center [491, 146] width 59 height 10
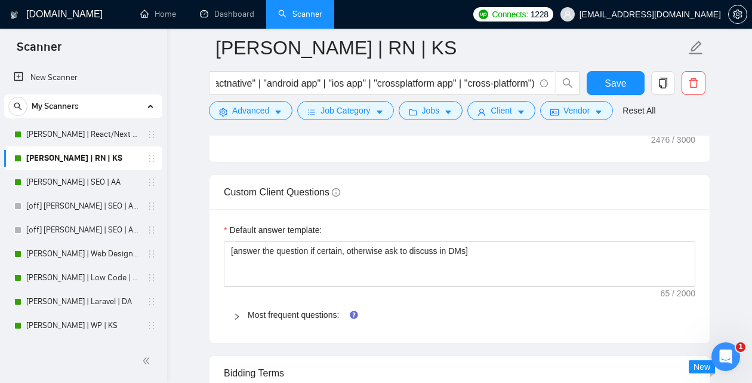
scroll to position [1706, 0]
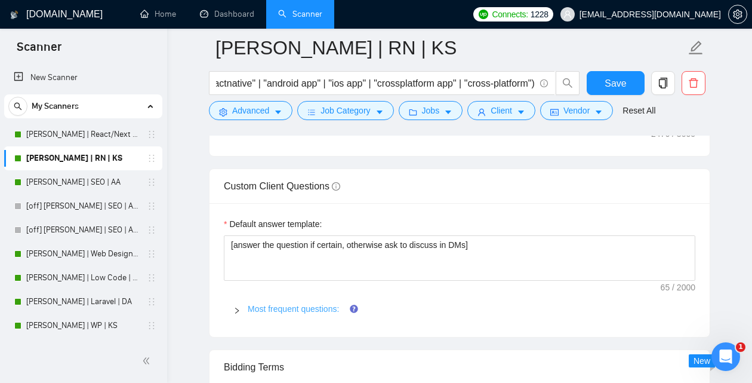
click at [321, 314] on link "Most frequent questions:" at bounding box center [293, 309] width 91 height 10
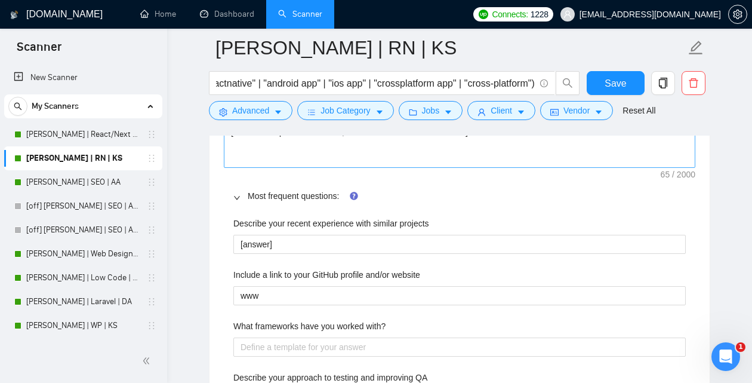
scroll to position [1881, 0]
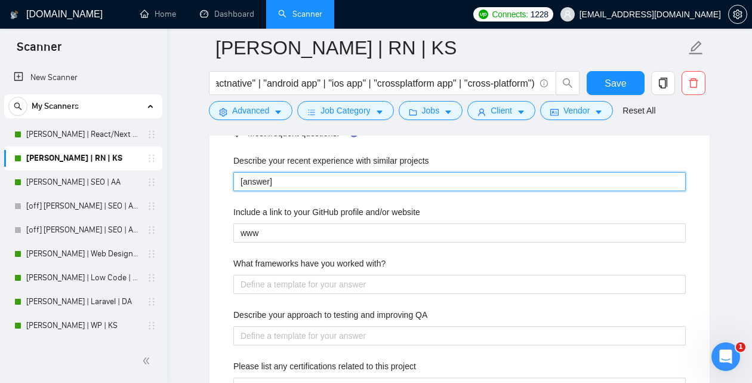
click at [234, 191] on projects "[answer]" at bounding box center [460, 181] width 453 height 19
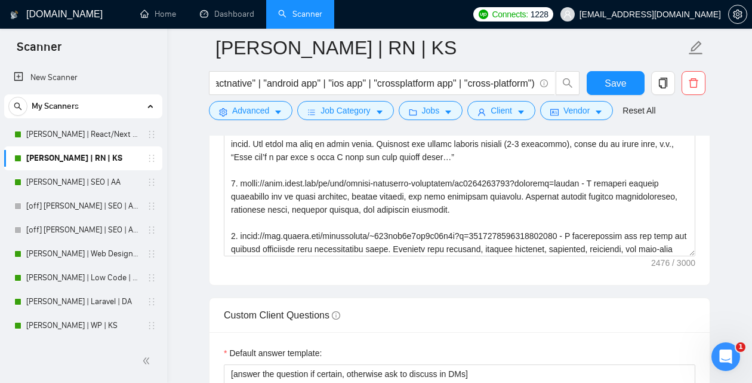
scroll to position [1, 0]
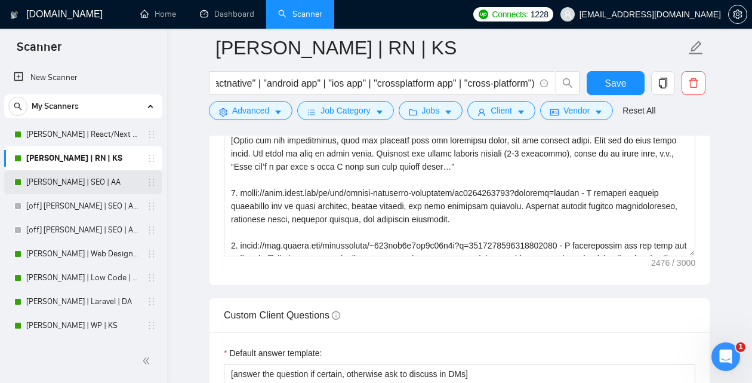
click at [107, 180] on link "[PERSON_NAME] | SEO | AA" at bounding box center [82, 182] width 113 height 24
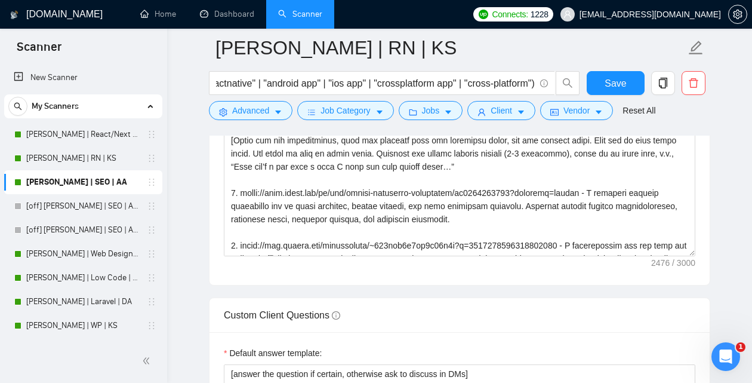
scroll to position [53, 0]
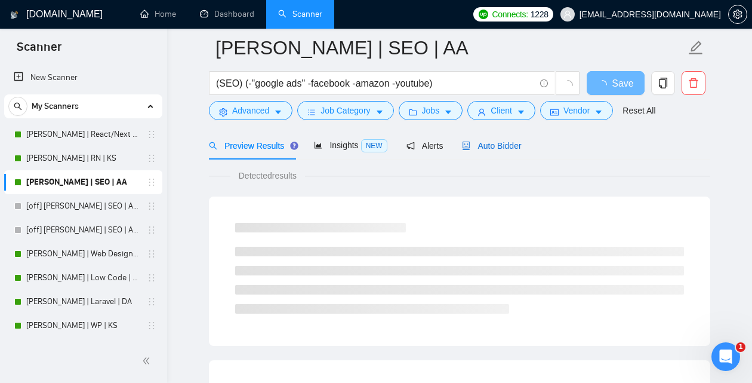
click at [515, 142] on span "Auto Bidder" at bounding box center [491, 146] width 59 height 10
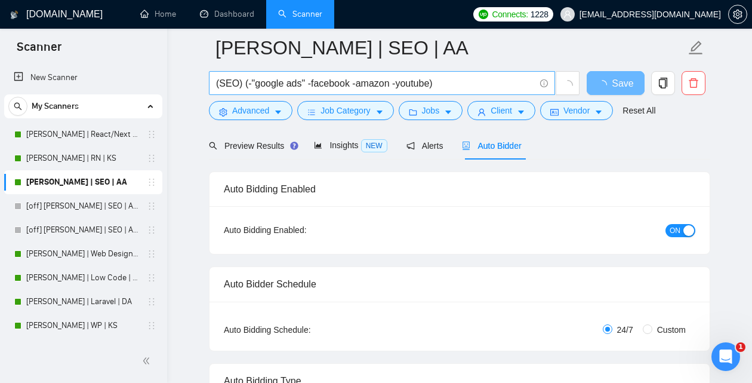
scroll to position [557, 0]
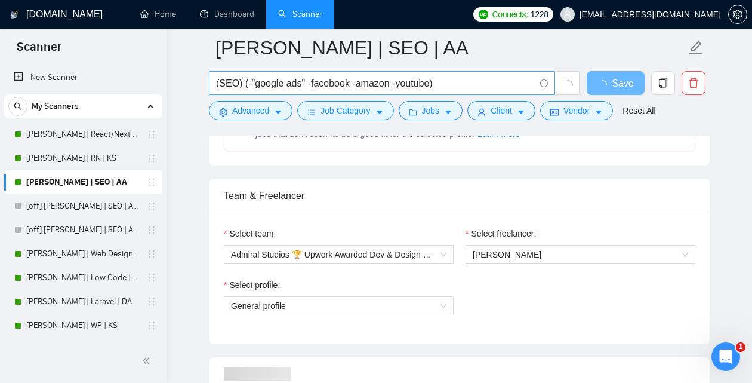
click at [272, 79] on input "(SEO) (-"google ads" -facebook -amazon -youtube)" at bounding box center [375, 83] width 319 height 15
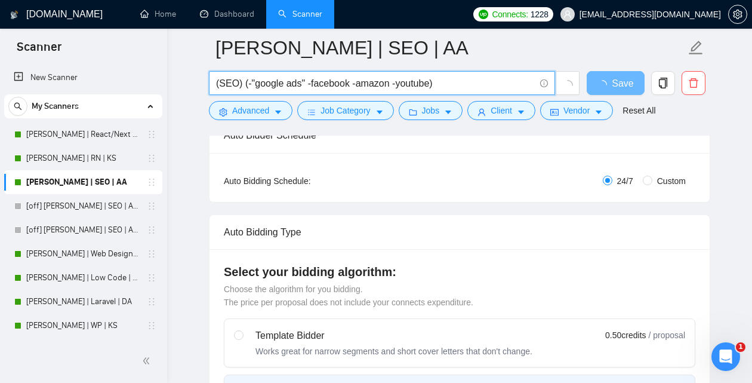
scroll to position [0, 0]
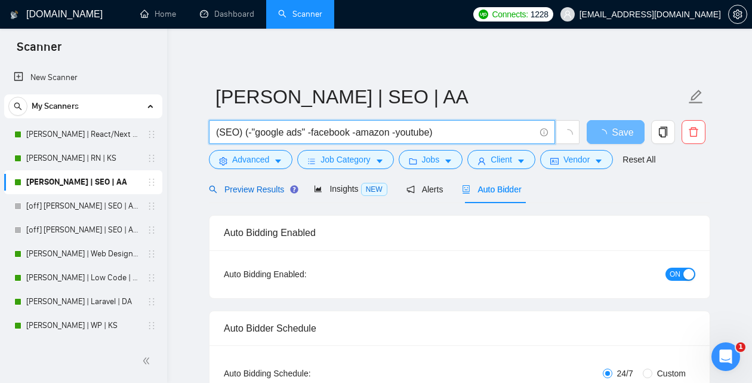
click at [271, 190] on span "Preview Results" at bounding box center [252, 190] width 86 height 10
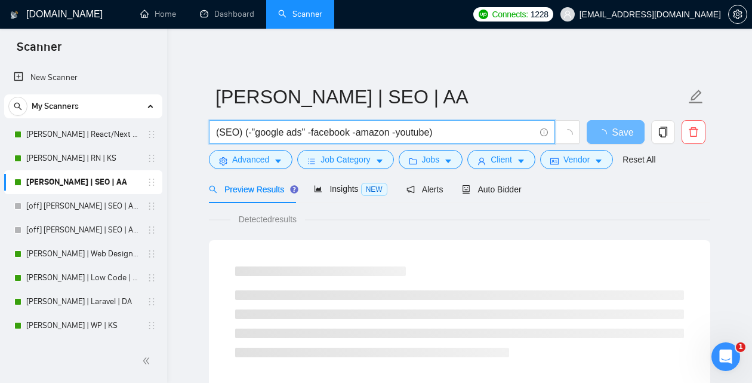
drag, startPoint x: 253, startPoint y: 136, endPoint x: 247, endPoint y: 137, distance: 6.2
click at [247, 137] on input "(SEO) (-"google ads" -facebook -amazon -youtube)" at bounding box center [375, 132] width 319 height 15
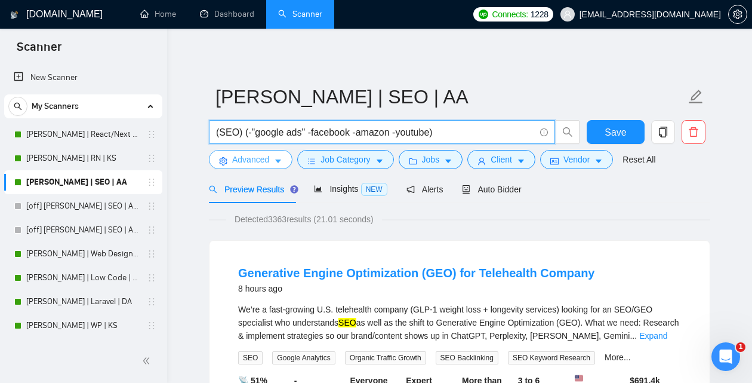
click at [236, 161] on span "Advanced" at bounding box center [250, 159] width 37 height 13
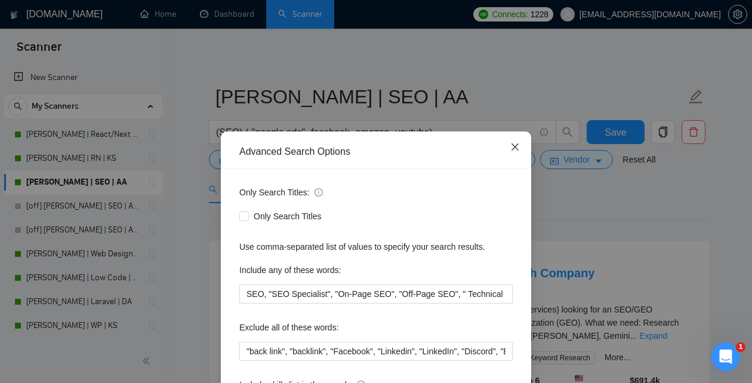
click at [517, 143] on icon "close" at bounding box center [516, 147] width 10 height 10
click at [517, 150] on icon "close" at bounding box center [515, 146] width 7 height 7
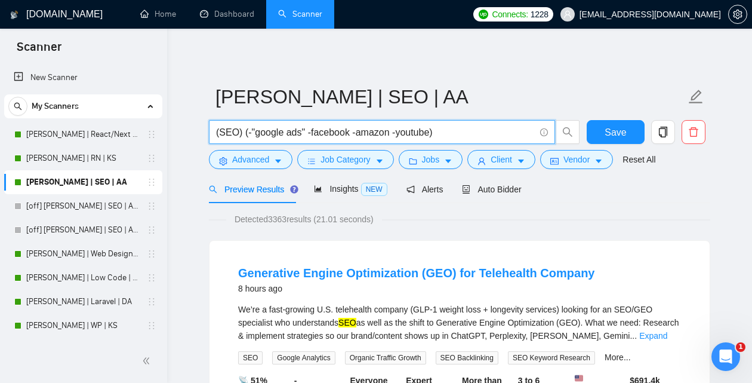
click at [451, 130] on input "(SEO) (-"google ads" -facebook -amazon -youtube)" at bounding box center [375, 132] width 319 height 15
drag, startPoint x: 446, startPoint y: 131, endPoint x: 248, endPoint y: 134, distance: 197.7
click at [248, 134] on input "(SEO) (-"google ads" -facebook -amazon -youtube)" at bounding box center [375, 132] width 319 height 15
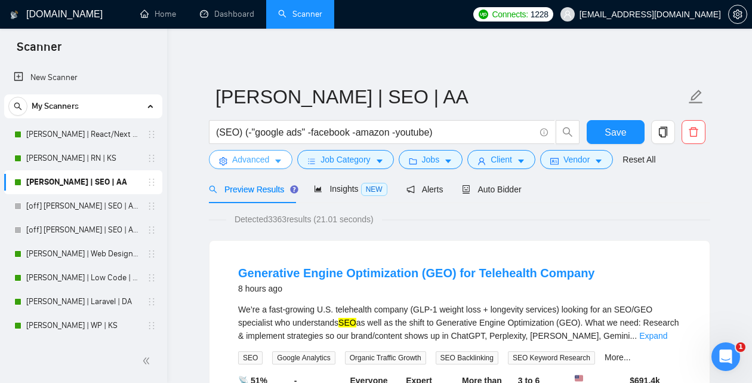
click at [282, 160] on icon "caret-down" at bounding box center [278, 161] width 8 height 8
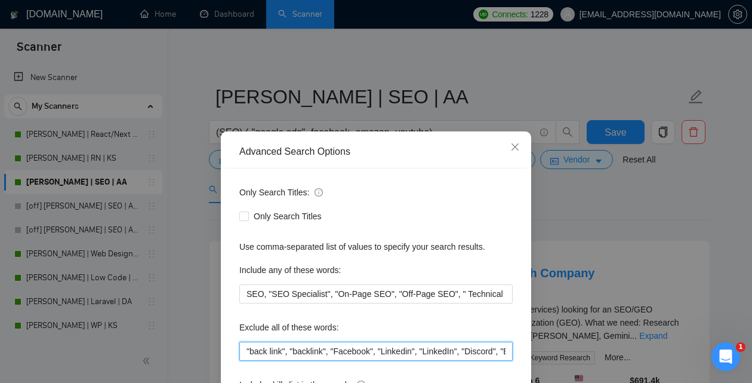
click at [279, 350] on input ""back link", "backlink", "Facebook", "Linkedin", "LinkedIn", "Discord", "Especi…" at bounding box center [376, 351] width 274 height 19
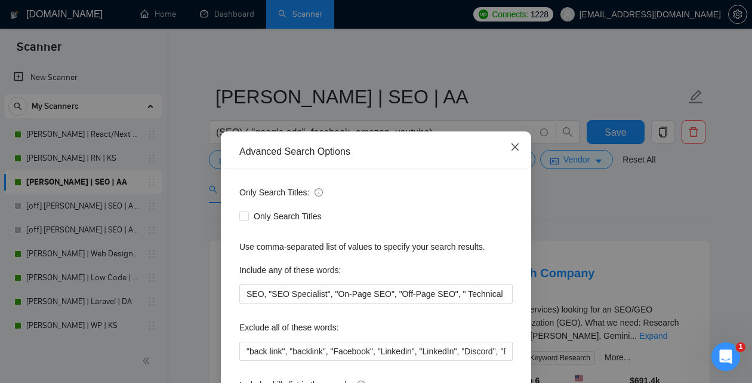
click at [520, 149] on icon "close" at bounding box center [516, 147] width 10 height 10
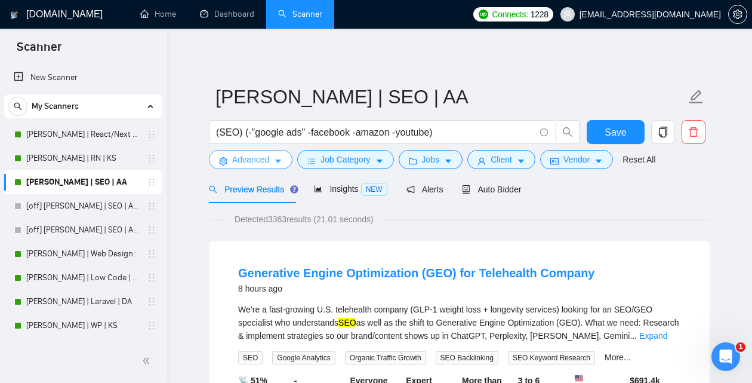
click at [272, 169] on button "Advanced" at bounding box center [251, 159] width 84 height 19
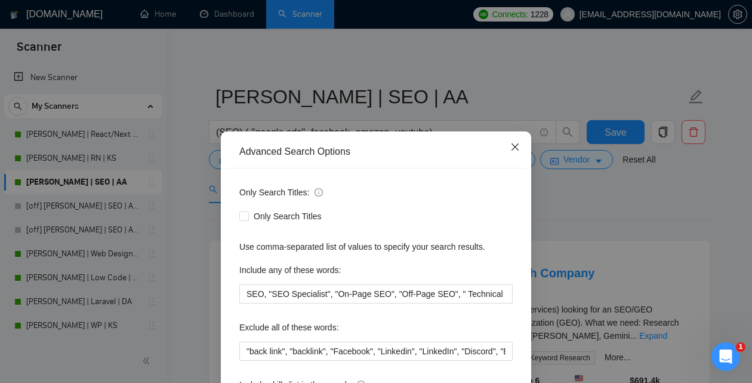
click at [514, 152] on icon "close" at bounding box center [516, 147] width 10 height 10
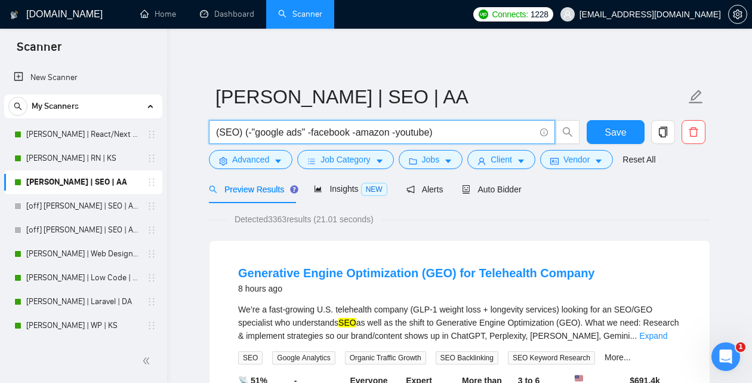
click at [238, 136] on input "(SEO) (-"google ads" -facebook -amazon -youtube)" at bounding box center [375, 132] width 319 height 15
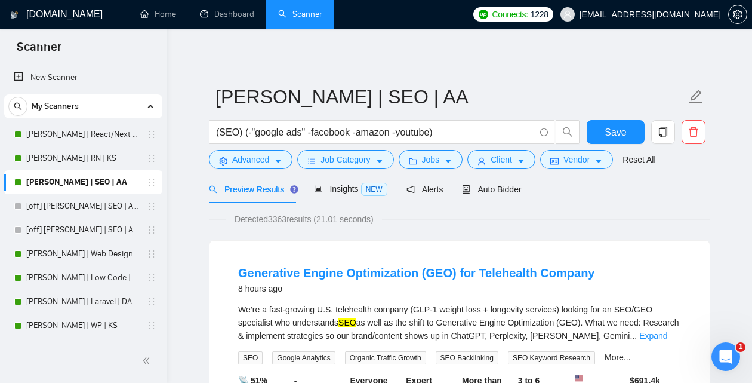
click at [248, 173] on form "[PERSON_NAME] | SEO | AA (SEO) (-"google ads" -facebook -amazon -youtube) Save …" at bounding box center [460, 126] width 502 height 97
click at [245, 165] on span "Advanced" at bounding box center [250, 159] width 37 height 13
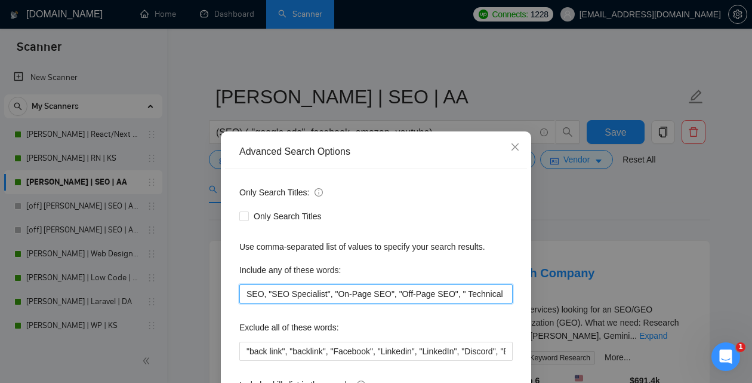
click at [311, 295] on input "SEO, "SEO Specialist", "On-Page SEO", "Off-Page SEO", " Technical SEO"" at bounding box center [376, 293] width 274 height 19
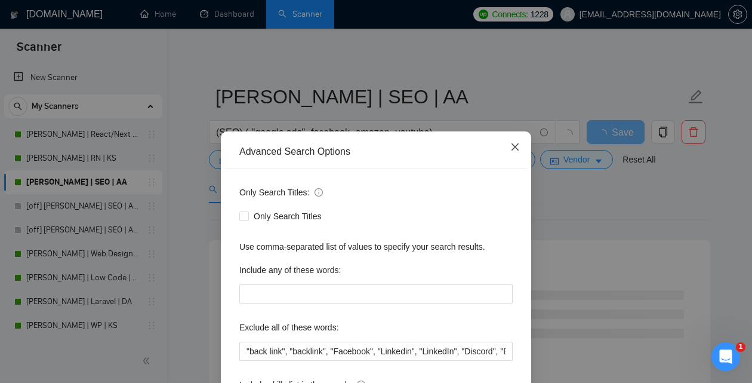
click at [514, 151] on icon "close" at bounding box center [516, 147] width 10 height 10
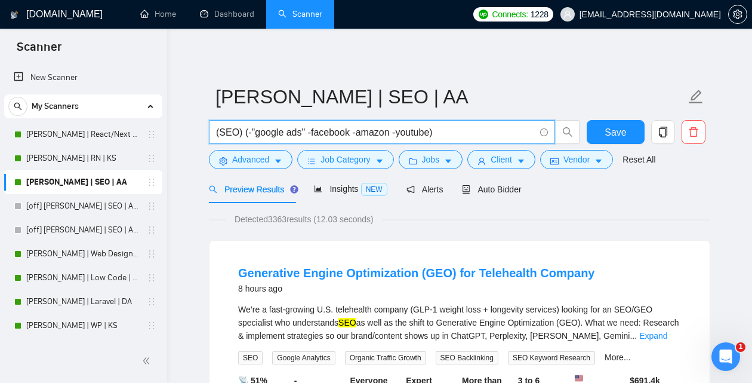
drag, startPoint x: 244, startPoint y: 135, endPoint x: 442, endPoint y: 146, distance: 198.6
click at [442, 140] on input "(SEO) (-"google ads" -facebook -amazon -youtube)" at bounding box center [375, 132] width 319 height 15
paste input "SEO, "SEO Specialist", "On-Page SEO", "Off-Page SEO", " Technical SEO""
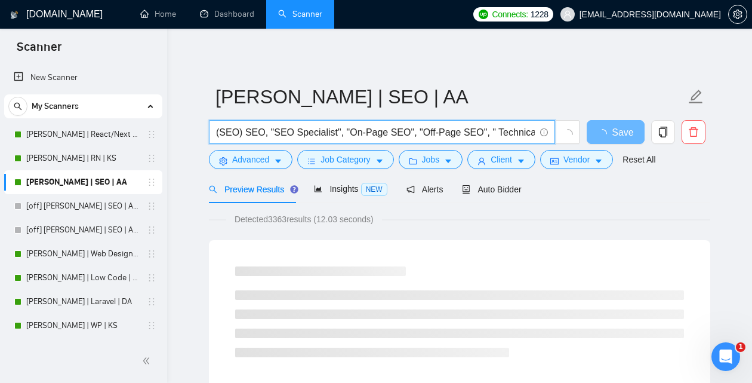
drag, startPoint x: 239, startPoint y: 129, endPoint x: 196, endPoint y: 127, distance: 42.4
click at [216, 127] on input "(SEO) SEO, "SEO Specialist", "On-Page SEO", "Off-Page SEO", " Technical SEO"" at bounding box center [375, 132] width 319 height 15
click at [306, 131] on input "(SEO) SEO, "SEO Specialist", "On-Page SEO", "Off-Page SEO", " Technical SEO"" at bounding box center [375, 132] width 319 height 15
click at [245, 139] on input "(SEO) SEO, "SEO Specialist", "On-Page SEO", "Off-Page SEO", " Technical SEO"" at bounding box center [375, 132] width 319 height 15
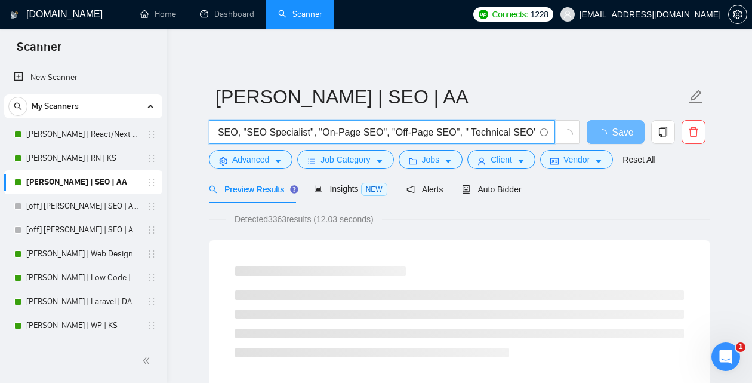
drag, startPoint x: 470, startPoint y: 132, endPoint x: 541, endPoint y: 134, distance: 71.1
click at [535, 134] on input "(SEO) SEO, "SEO Specialist", "On-Page SEO", "Off-Page SEO", " Technical SEO"" at bounding box center [375, 132] width 319 height 15
click at [344, 138] on input "(SEO) SEO, "SEO Specialist", "On-Page SEO", "Off-Page SEO", " Technical SEO"" at bounding box center [375, 132] width 319 height 15
click at [308, 131] on input "(SEO) SEO, "SEO Specialist", "On-Page SEO", "Off-Page SEO", " Technical SEO"" at bounding box center [375, 132] width 319 height 15
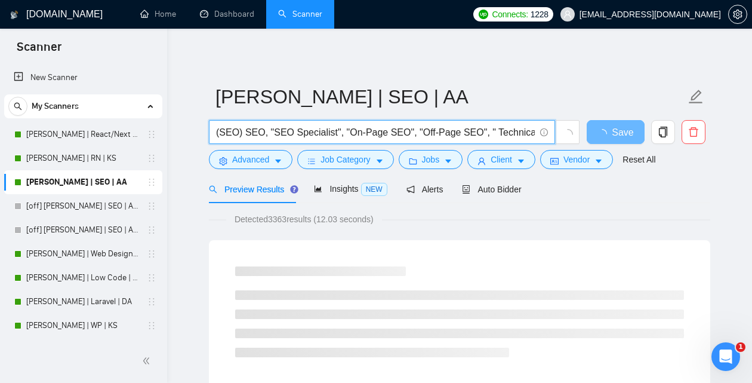
drag, startPoint x: 255, startPoint y: 134, endPoint x: 182, endPoint y: 128, distance: 73.7
click at [216, 128] on input "(SEO) SEO, "SEO Specialist", "On-Page SEO", "Off-Page SEO", " Technical SEO"" at bounding box center [375, 132] width 319 height 15
click at [310, 127] on input "(SEO) SEO, "SEO Specialist", "On-Page SEO", "Off-Page SEO", " Technical SEO"" at bounding box center [375, 132] width 319 height 15
drag, startPoint x: 244, startPoint y: 131, endPoint x: 563, endPoint y: 138, distance: 318.4
click at [535, 138] on input "(SEO) SEO, "SEO Specialist", "On-Page SEO", "Off-Page SEO", " Technical SEO"" at bounding box center [375, 132] width 319 height 15
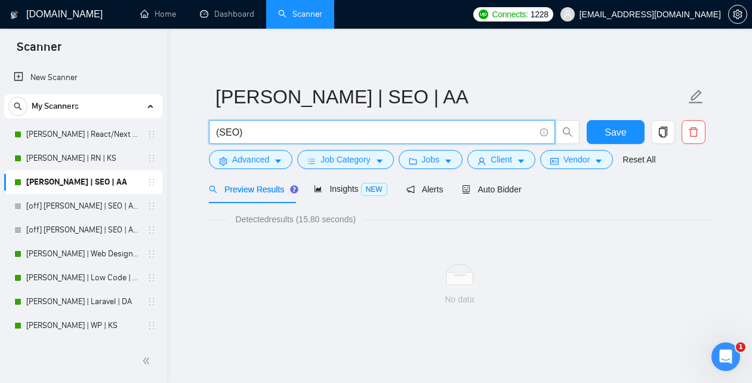
click at [238, 134] on input "(SEO)" at bounding box center [375, 132] width 319 height 15
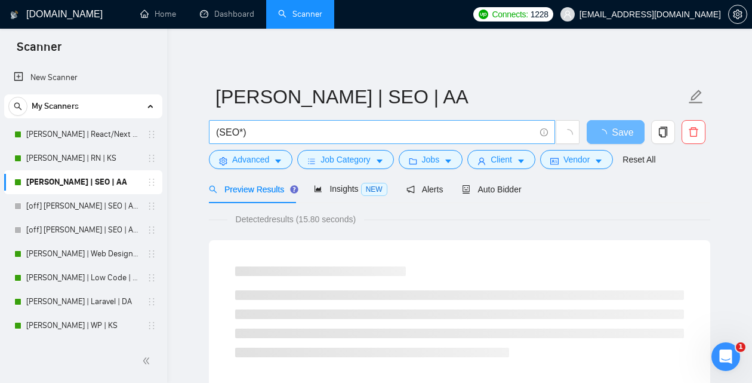
click at [263, 132] on input "(SEO*)" at bounding box center [375, 132] width 319 height 15
drag, startPoint x: 385, startPoint y: 131, endPoint x: 256, endPoint y: 133, distance: 129.0
click at [256, 133] on input "(SEO*) | "Search Engine Optimisation" |" at bounding box center [375, 132] width 319 height 15
click at [414, 131] on input "(SEO*) | "Search Engine Optimisation" |" at bounding box center [375, 132] width 319 height 15
paste input ""Search Engine Optimisation""
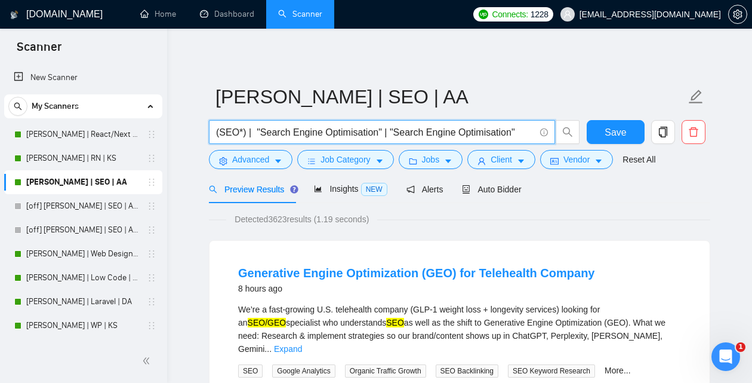
click at [494, 133] on input "(SEO*) | "Search Engine Optimisation" | "Search Engine Optimisation"" at bounding box center [375, 132] width 319 height 15
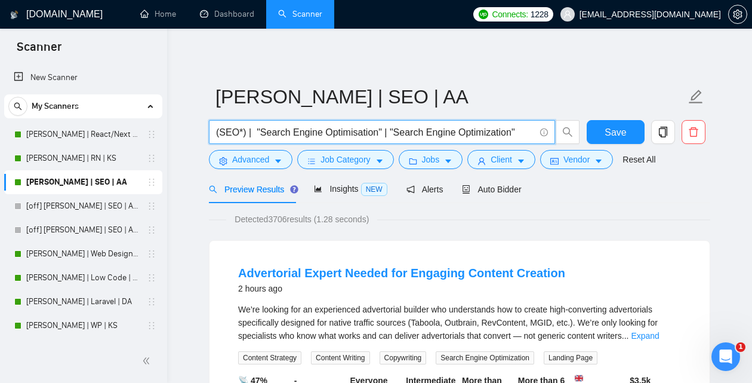
click at [525, 133] on input "(SEO*) | "Search Engine Optimisation" | "Search Engine Optimization"" at bounding box center [375, 132] width 319 height 15
paste input ""Search Optimization""
type input "(SEO*) | "Search Engine Optimisation" | "Search Engine Optimization" | "Search …"
click at [503, 189] on span "Auto Bidder" at bounding box center [491, 190] width 59 height 10
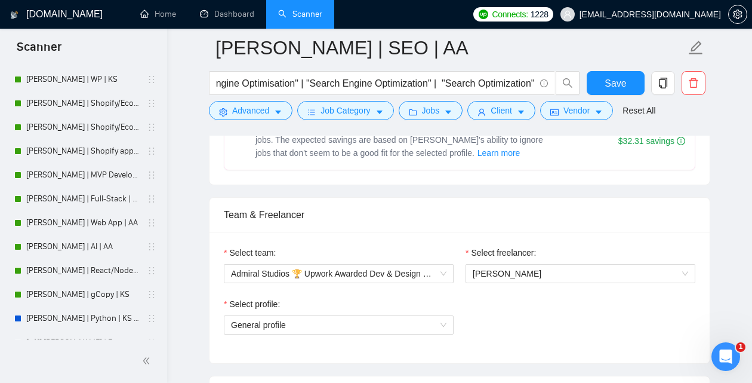
scroll to position [245, 0]
click at [62, 217] on link "[PERSON_NAME] | Web App | AA" at bounding box center [82, 223] width 113 height 24
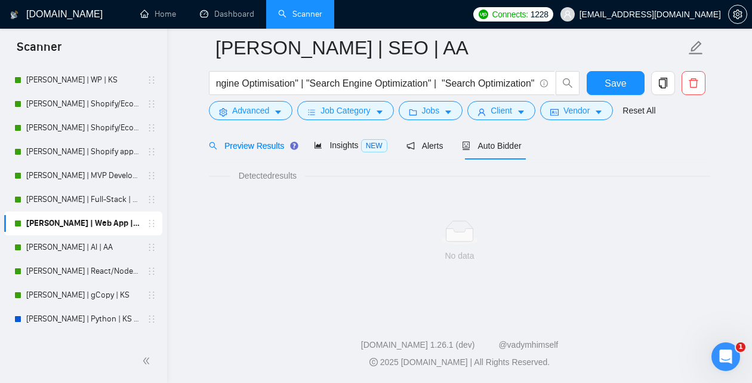
scroll to position [53, 0]
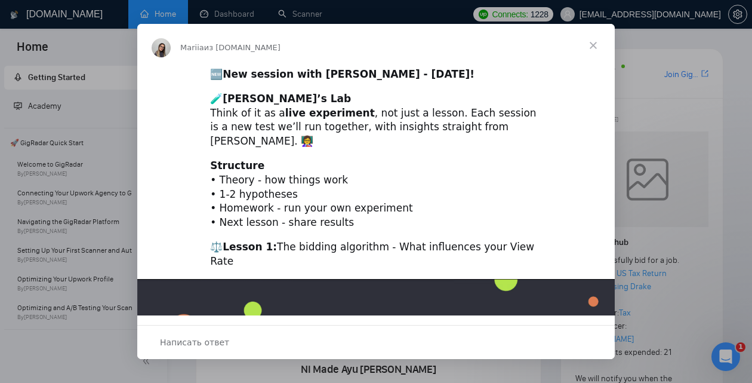
click at [596, 43] on span "Закрыть" at bounding box center [593, 45] width 43 height 43
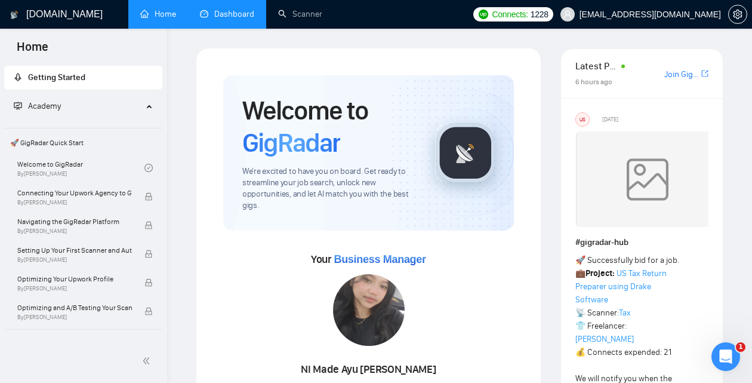
click at [236, 16] on link "Dashboard" at bounding box center [227, 14] width 54 height 10
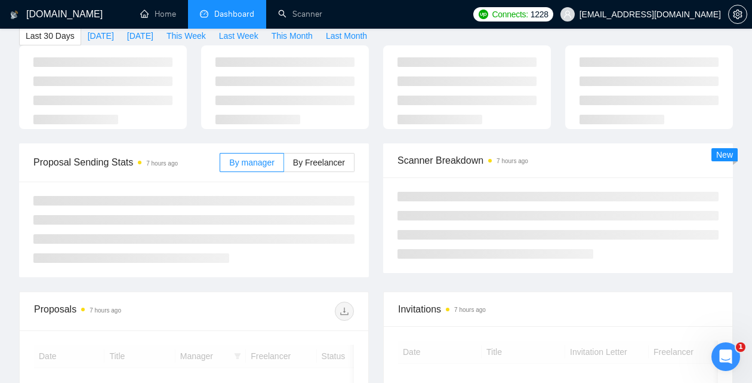
scroll to position [112, 0]
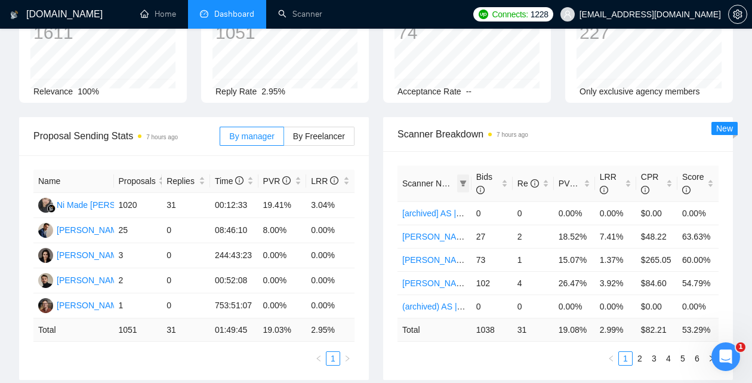
click at [463, 185] on icon "filter" at bounding box center [463, 183] width 7 height 6
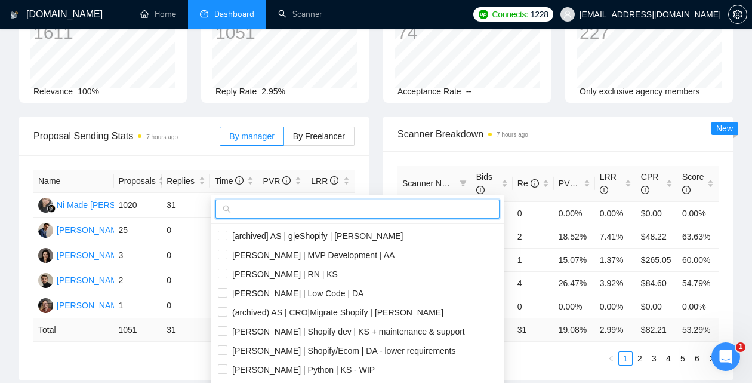
click at [345, 214] on input "text" at bounding box center [363, 208] width 259 height 13
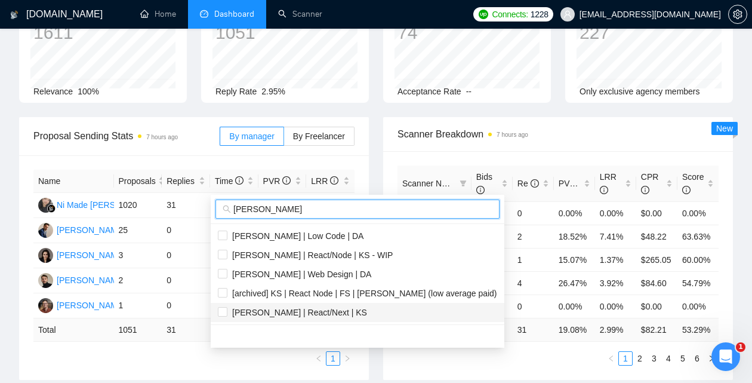
type input "ann"
click at [253, 312] on span "[PERSON_NAME] | React/Next | KS" at bounding box center [298, 313] width 140 height 10
checkbox input "true"
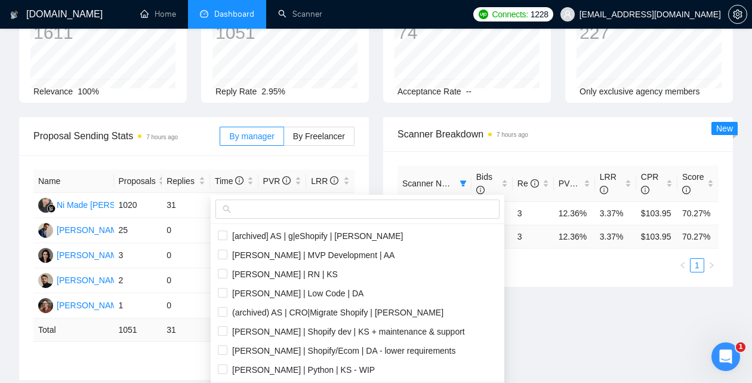
click at [420, 366] on div "Proposal Sending Stats 7 hours ago By manager By Freelancer Name Proposals Repl…" at bounding box center [376, 255] width 729 height 277
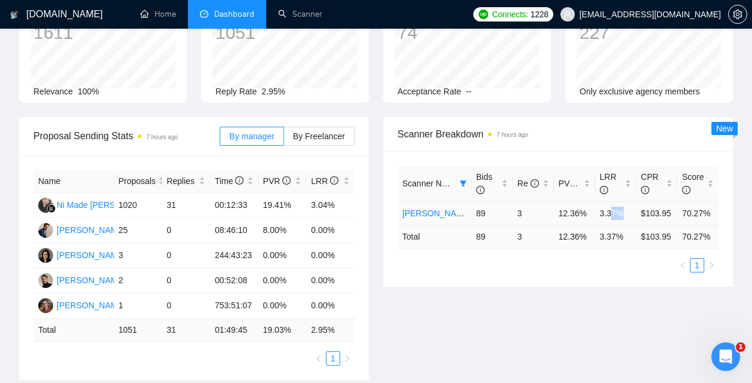
drag, startPoint x: 629, startPoint y: 222, endPoint x: 599, endPoint y: 220, distance: 29.9
click at [599, 220] on td "3.37%" at bounding box center [615, 212] width 41 height 23
drag, startPoint x: 561, startPoint y: 221, endPoint x: 591, endPoint y: 217, distance: 30.2
click at [591, 216] on td "12.36%" at bounding box center [574, 212] width 41 height 23
drag, startPoint x: 493, startPoint y: 222, endPoint x: 476, endPoint y: 219, distance: 17.6
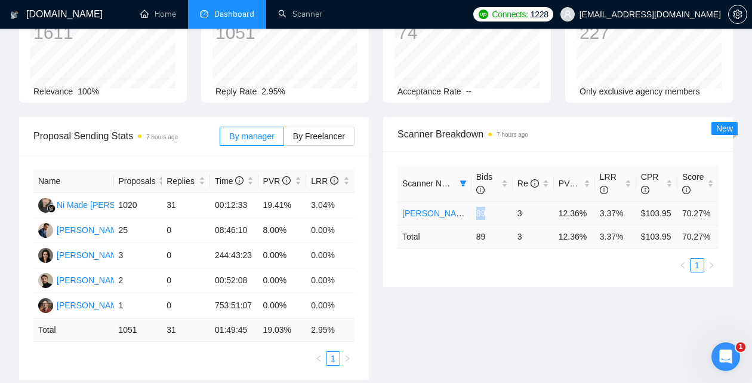
click at [476, 219] on td "89" at bounding box center [492, 212] width 41 height 23
